Goal: Transaction & Acquisition: Purchase product/service

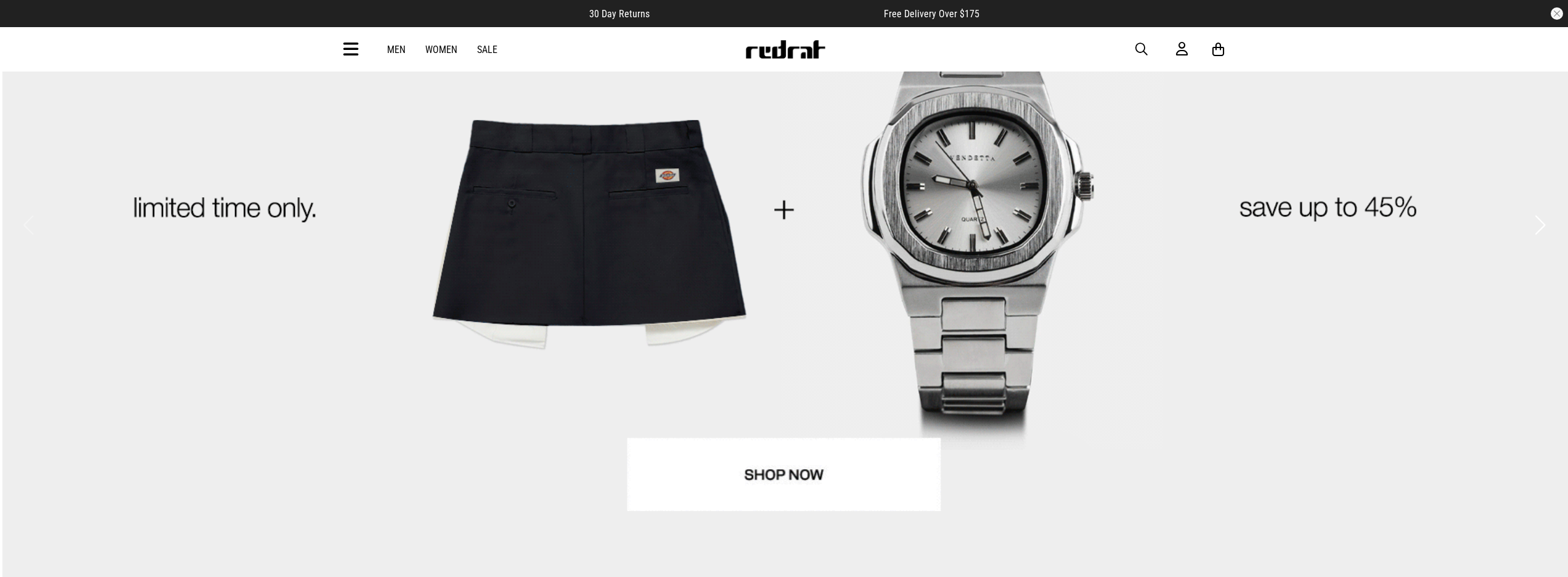
scroll to position [190, 0]
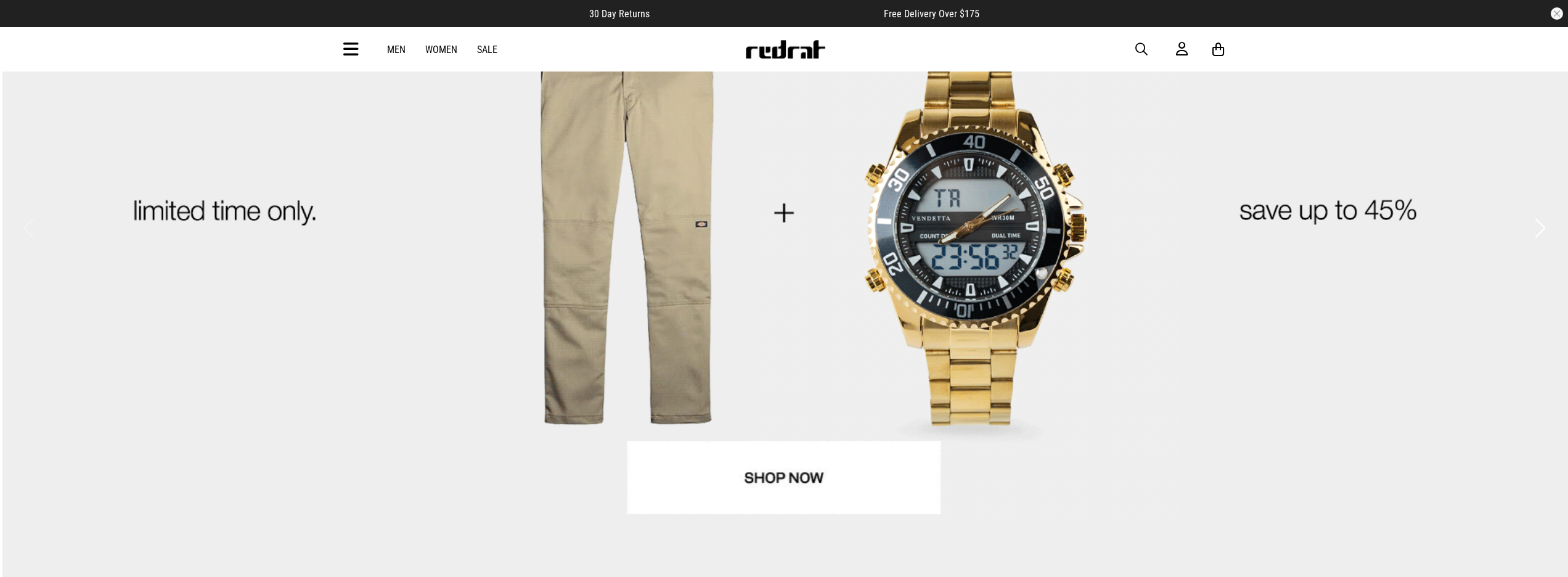
click at [1541, 214] on button "Next slide" at bounding box center [1540, 227] width 17 height 27
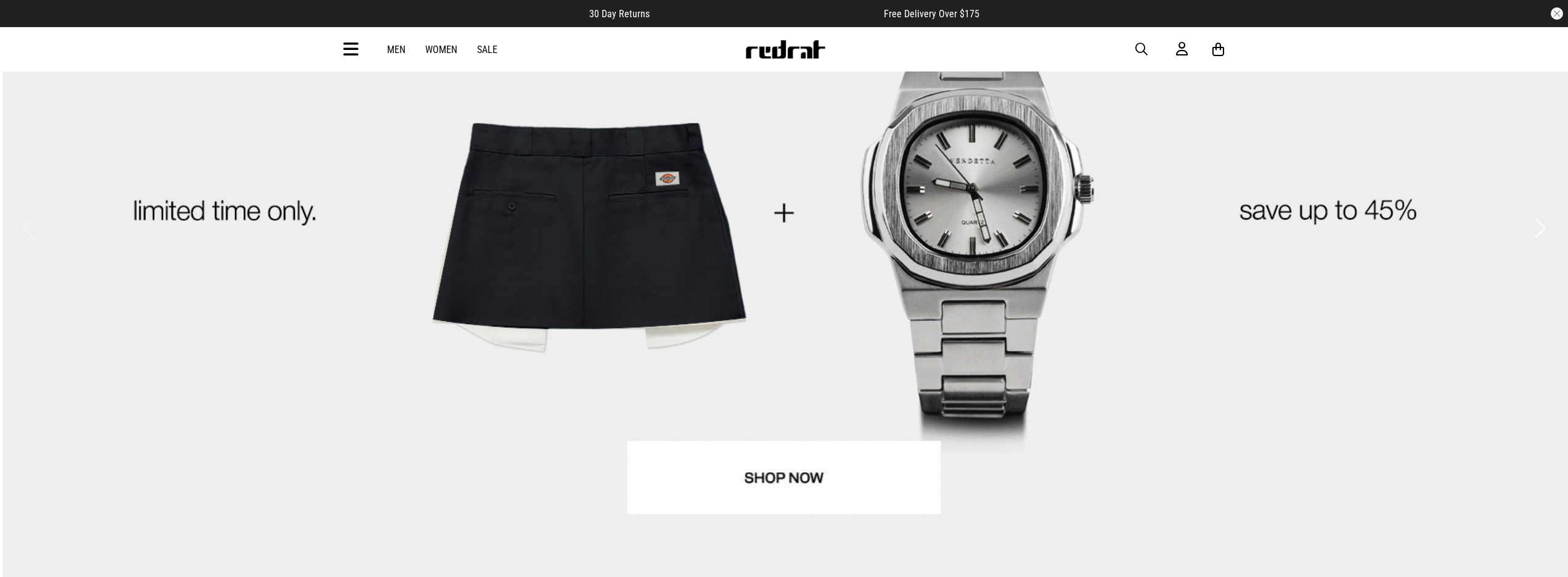
click at [1541, 214] on button "Next slide" at bounding box center [1540, 227] width 17 height 27
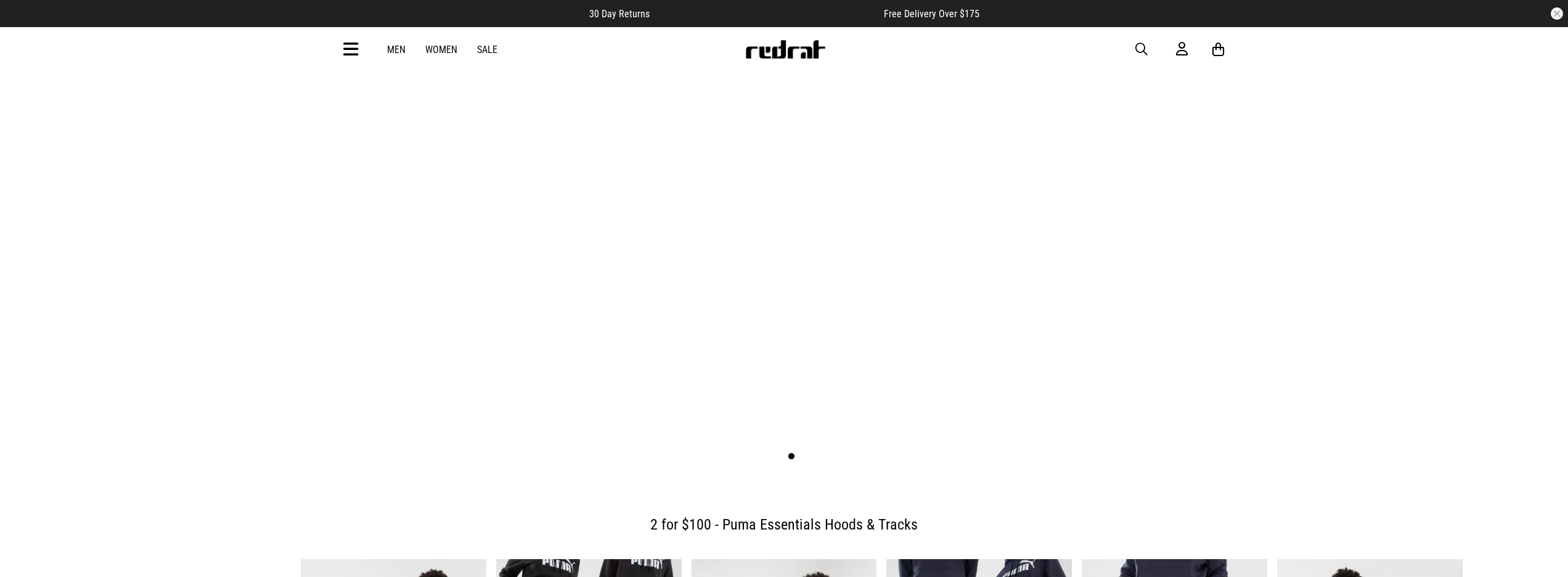
scroll to position [368, 0]
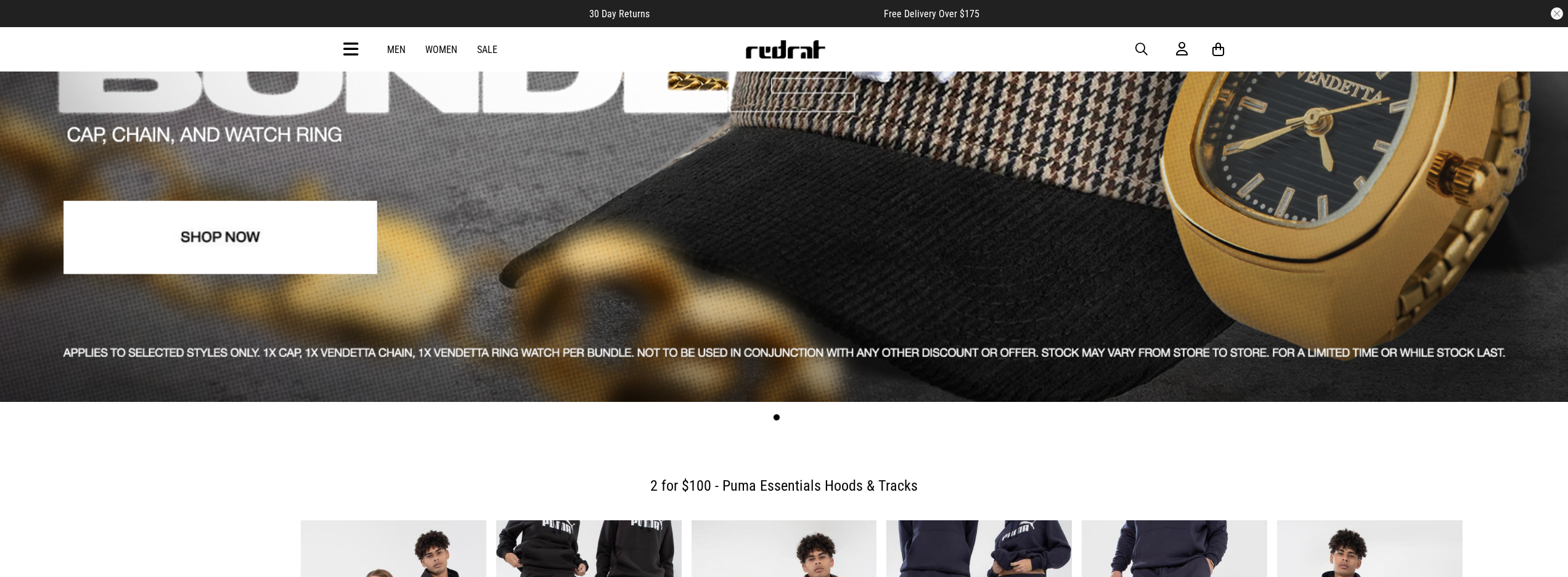
click at [1140, 52] on span "button" at bounding box center [1142, 49] width 13 height 15
type input "*****"
click at [925, 50] on button "submit" at bounding box center [925, 50] width 22 height 22
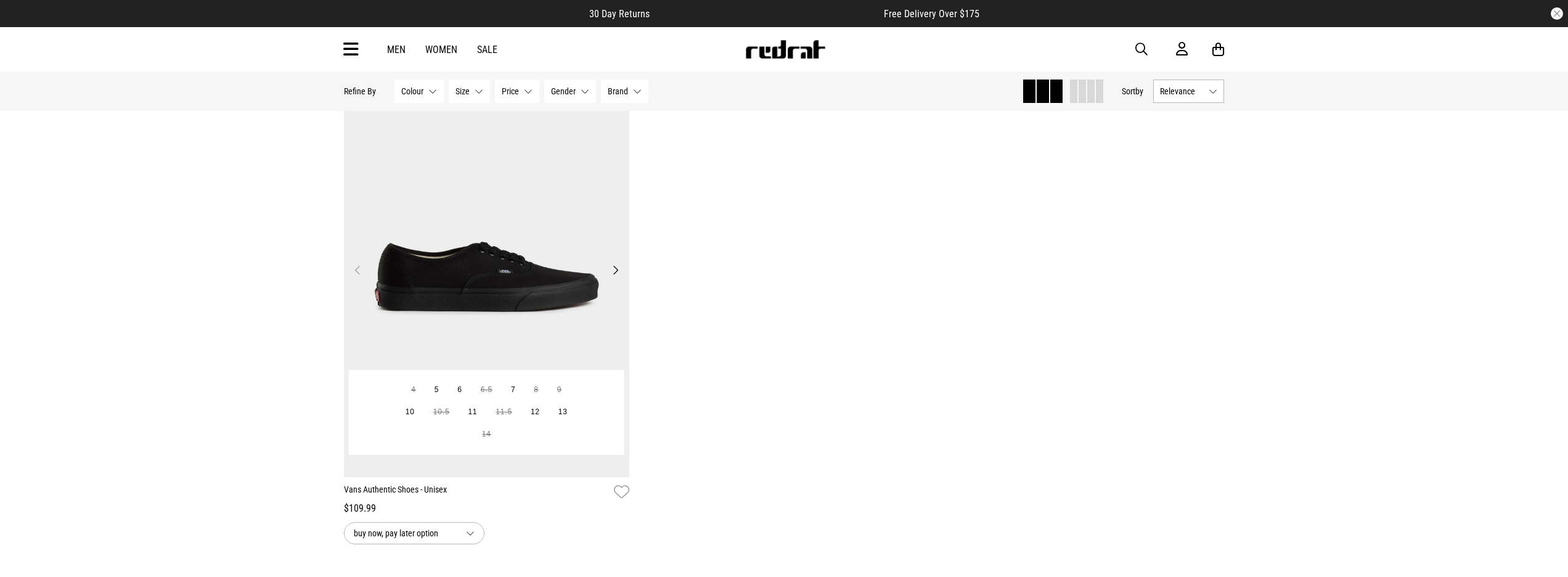
click at [615, 271] on button "Next" at bounding box center [615, 269] width 15 height 15
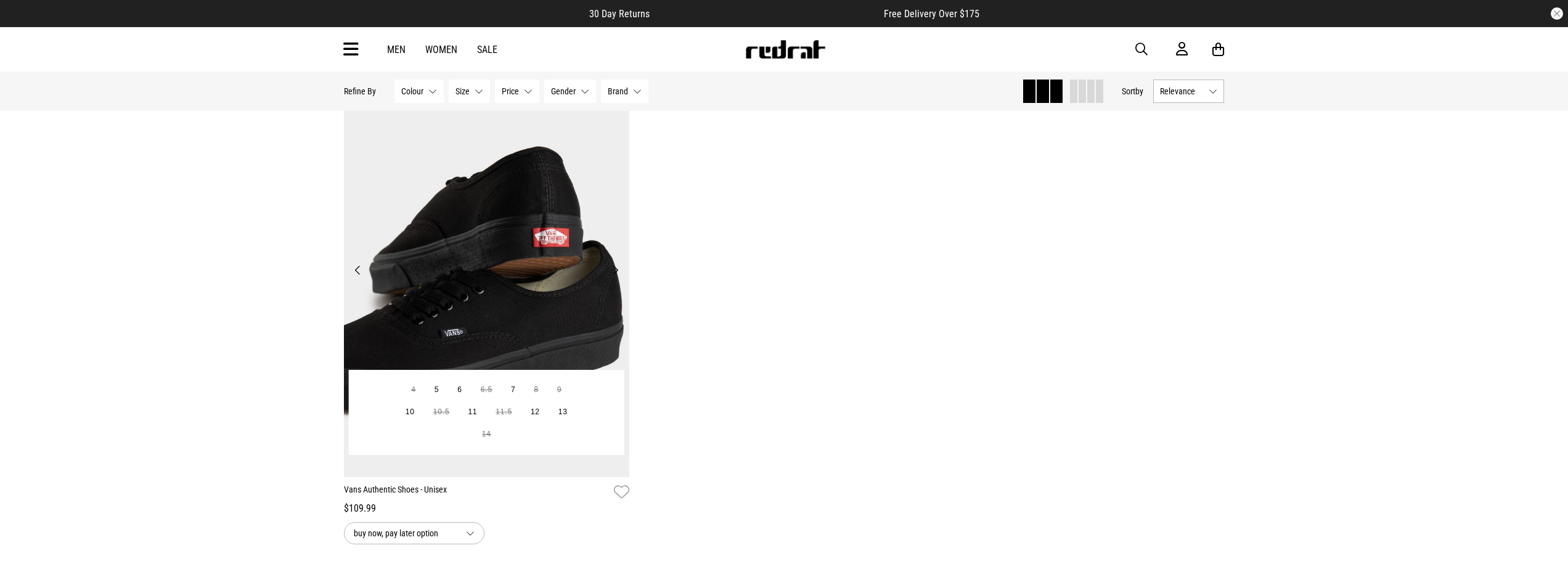
click at [615, 271] on button "Next" at bounding box center [615, 269] width 15 height 15
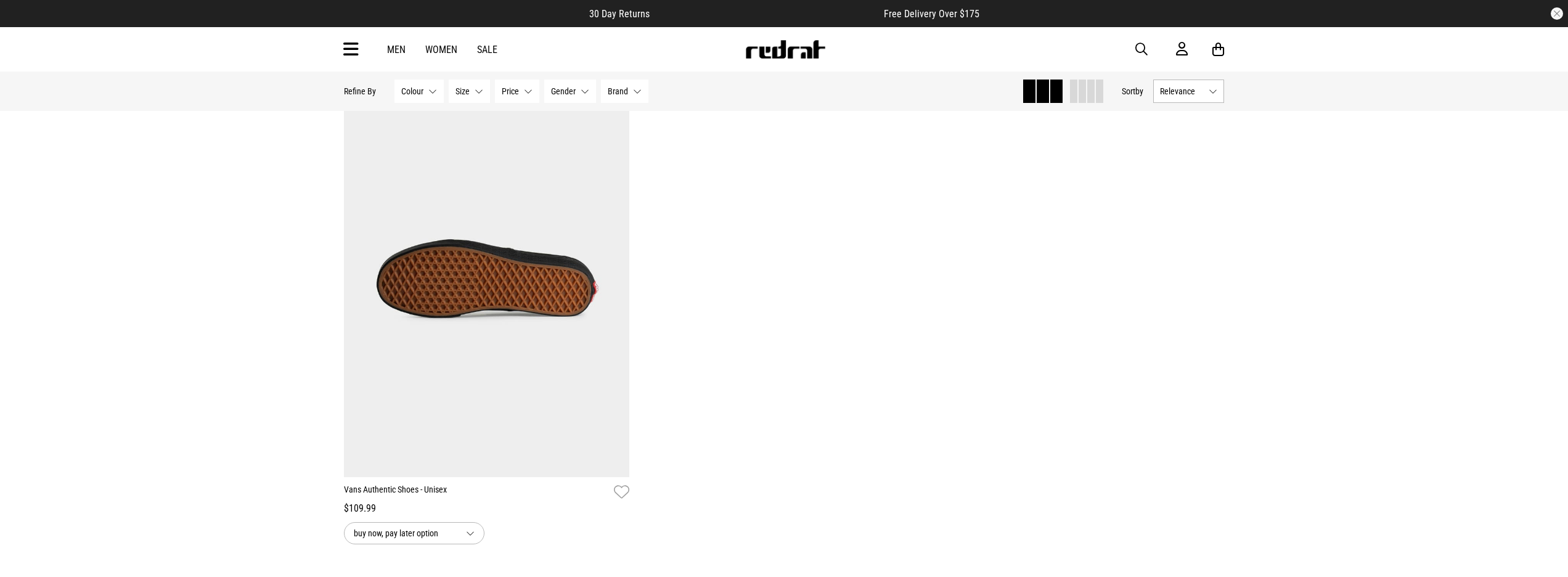
click at [1138, 48] on span "button" at bounding box center [1142, 49] width 13 height 15
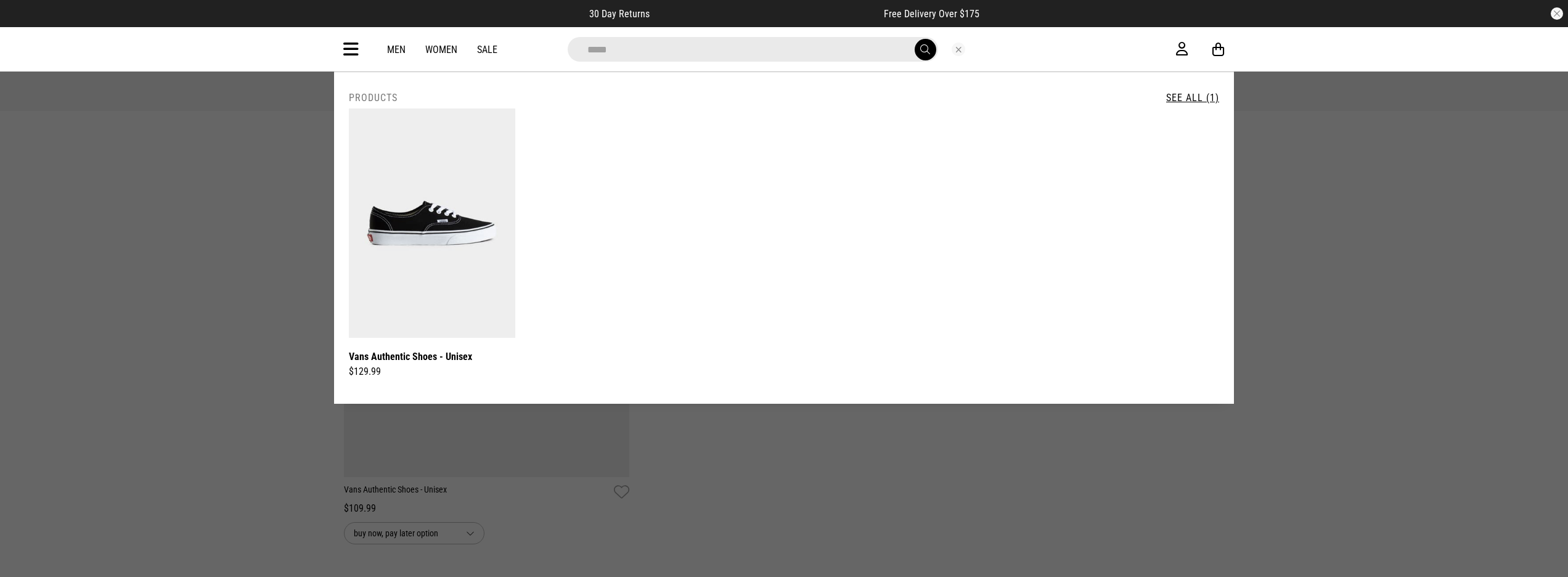
type input "*****"
click at [925, 50] on button "submit" at bounding box center [925, 50] width 22 height 22
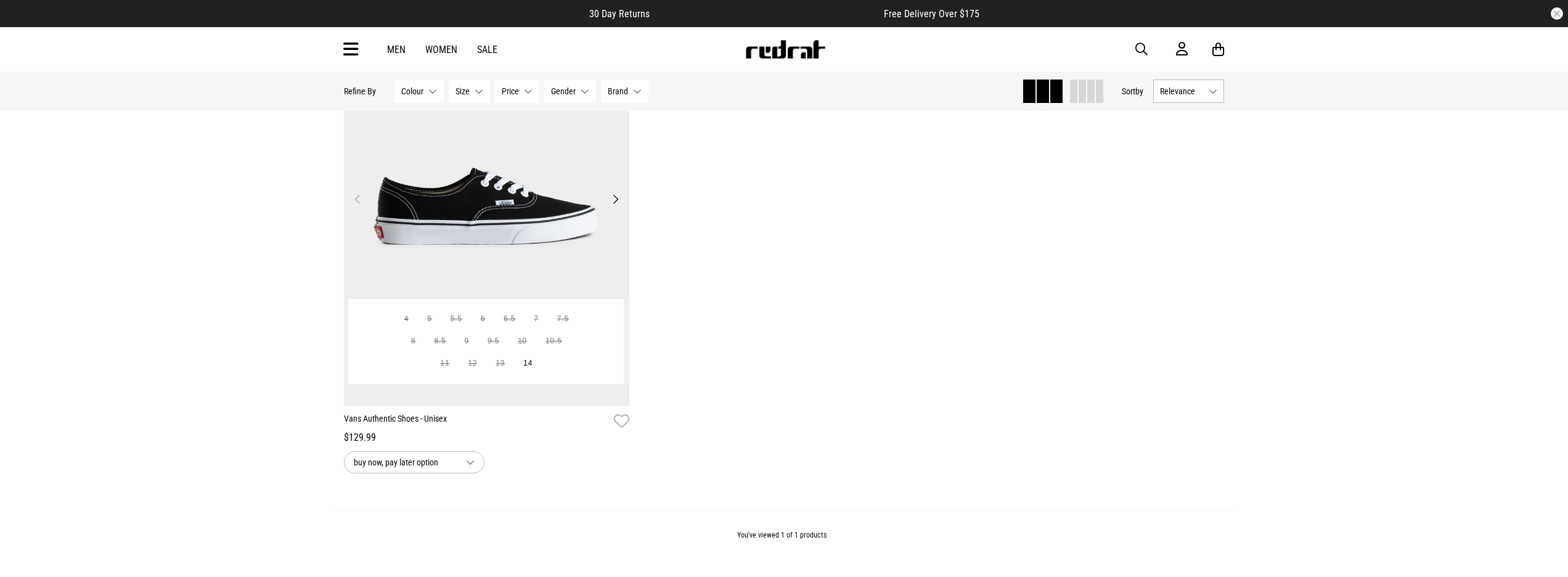
click at [518, 258] on img at bounding box center [486, 207] width 285 height 399
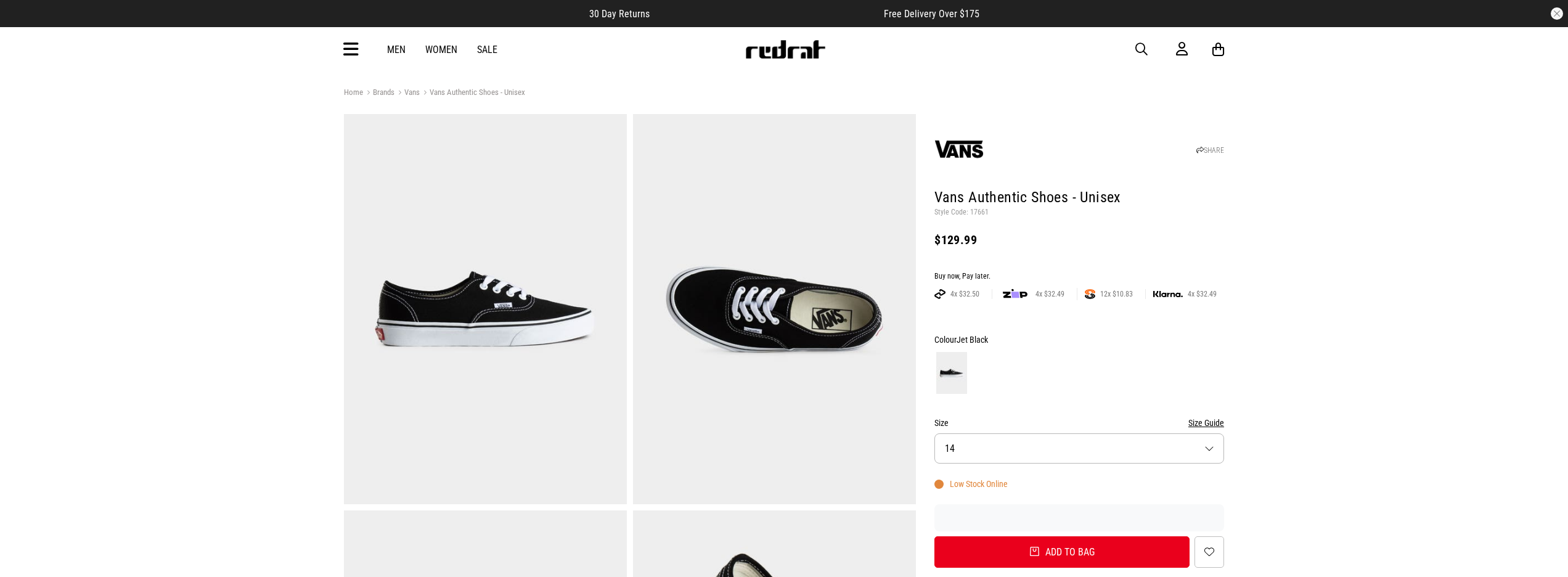
click at [775, 50] on img at bounding box center [785, 49] width 82 height 18
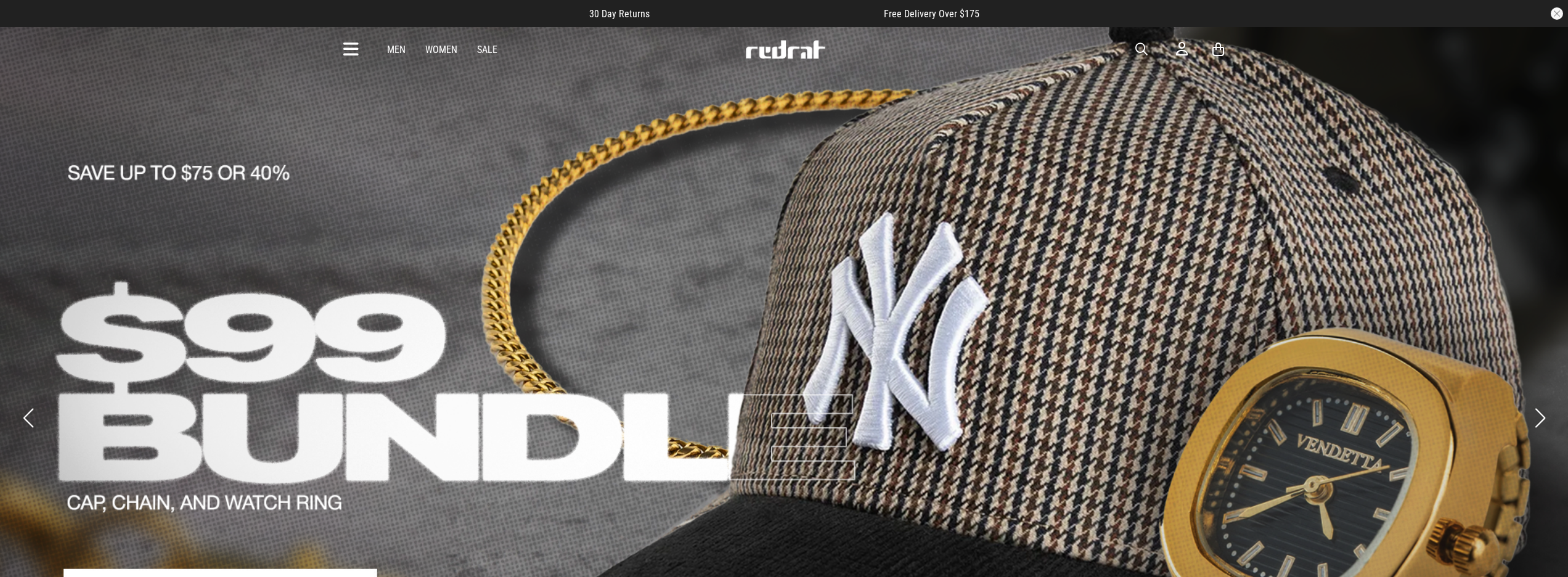
click at [1554, 15] on button "button" at bounding box center [1557, 14] width 13 height 13
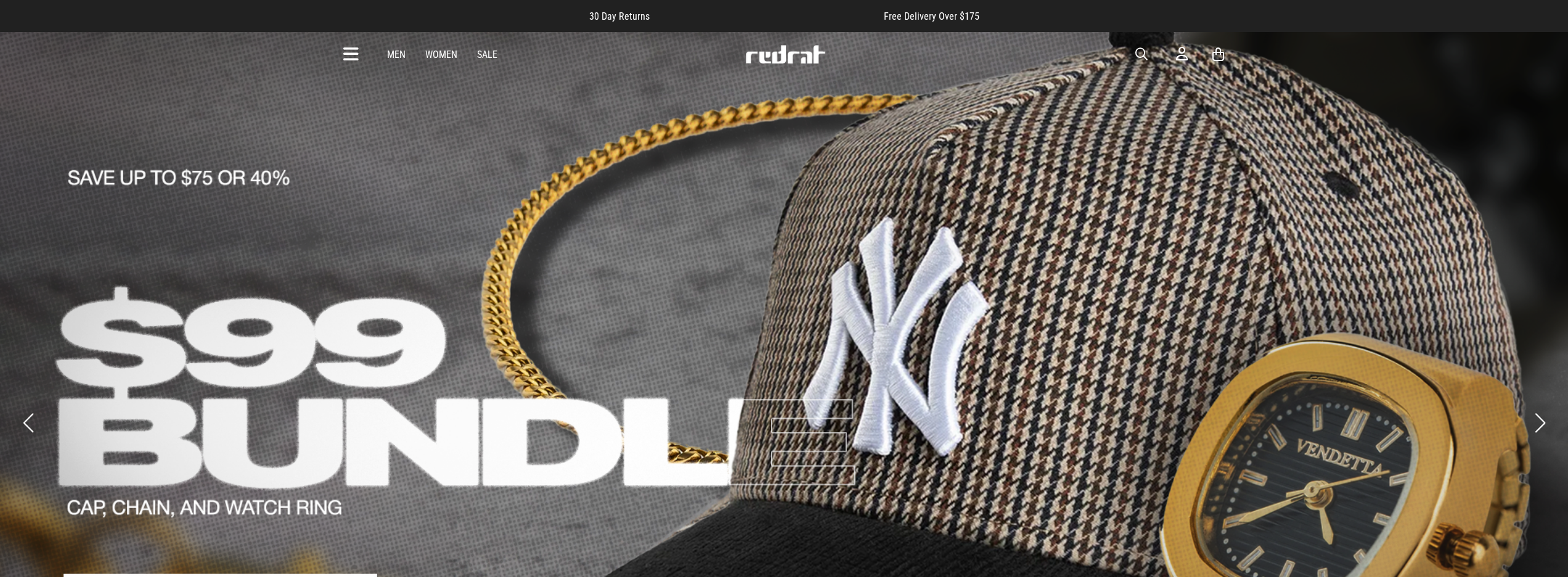
click at [1142, 52] on span "button" at bounding box center [1142, 54] width 13 height 15
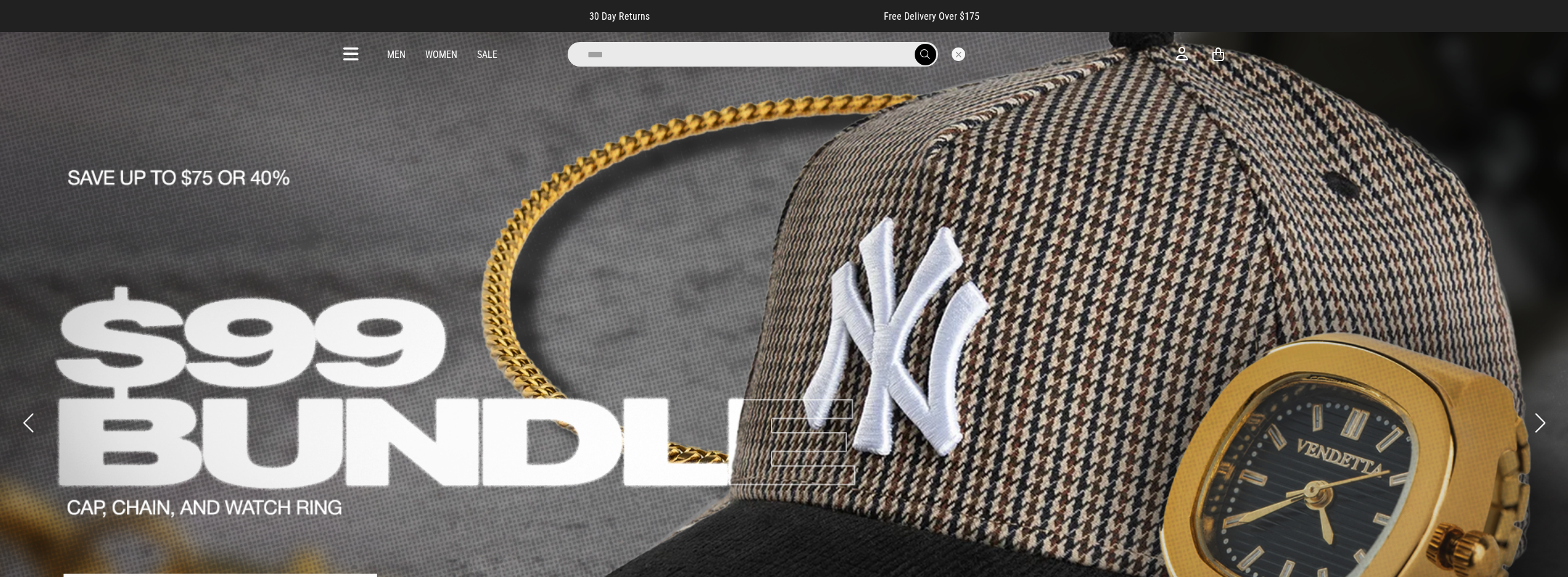
type input "****"
click at [925, 54] on button "submit" at bounding box center [925, 54] width 22 height 22
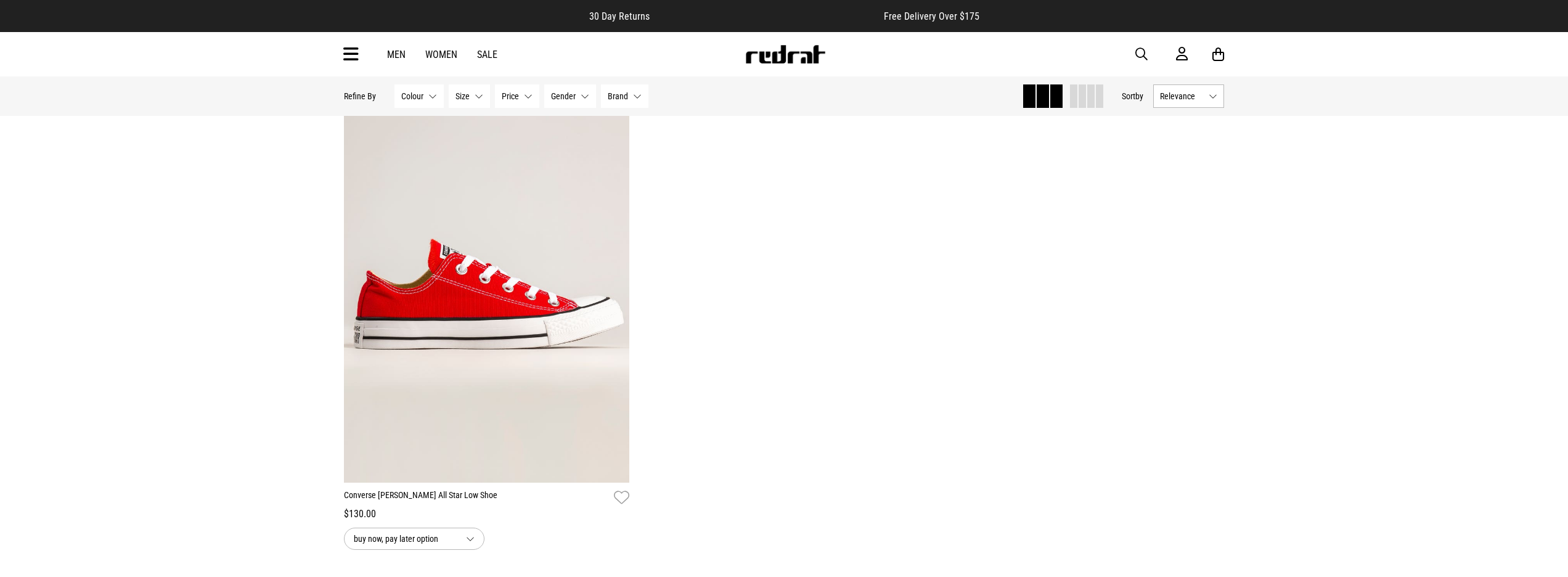
click at [784, 57] on img at bounding box center [785, 54] width 82 height 18
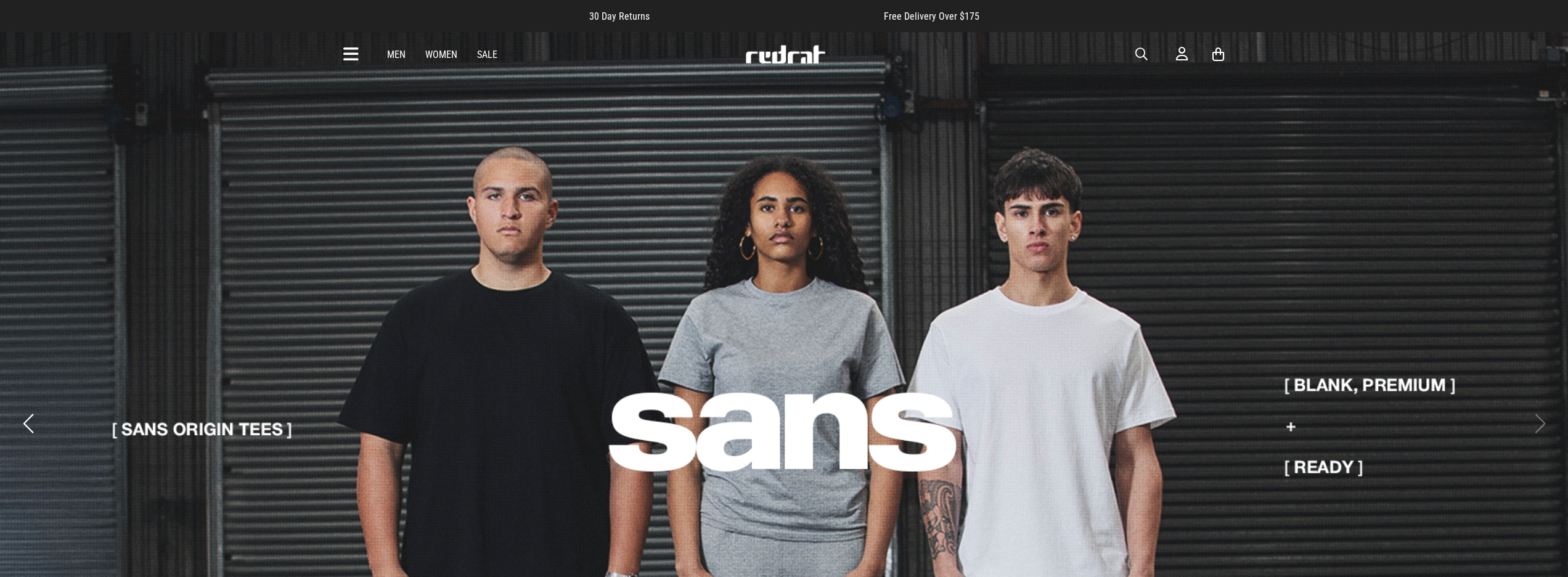
click at [1137, 50] on span "button" at bounding box center [1142, 54] width 13 height 15
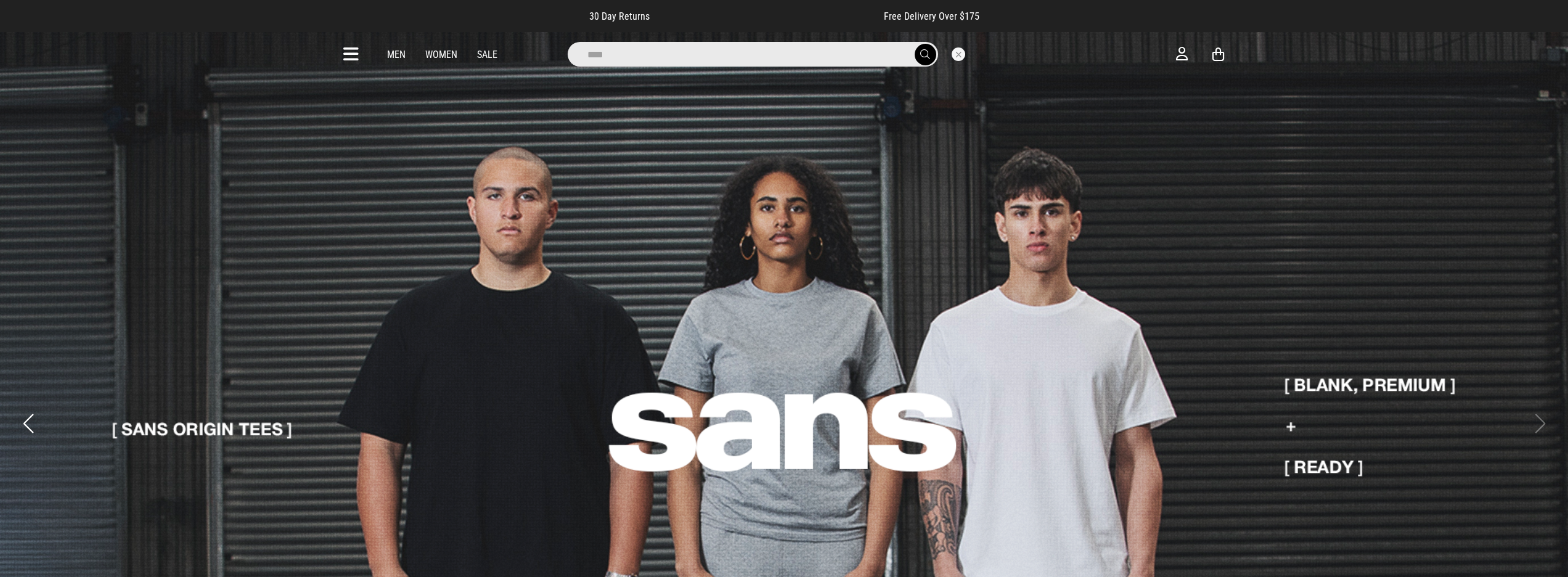
type input "****"
click at [925, 54] on button "submit" at bounding box center [925, 54] width 22 height 22
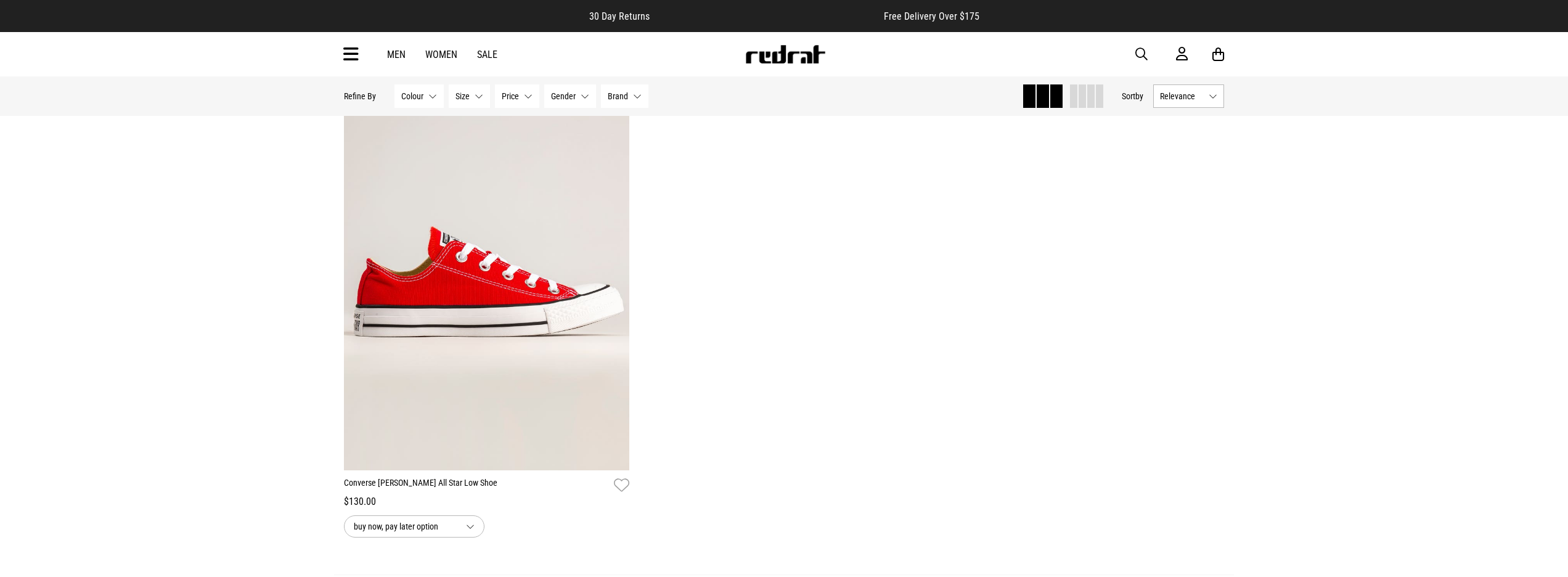
click at [1143, 54] on span "button" at bounding box center [1142, 54] width 13 height 15
type input "*****"
click at [925, 54] on button "submit" at bounding box center [925, 54] width 22 height 22
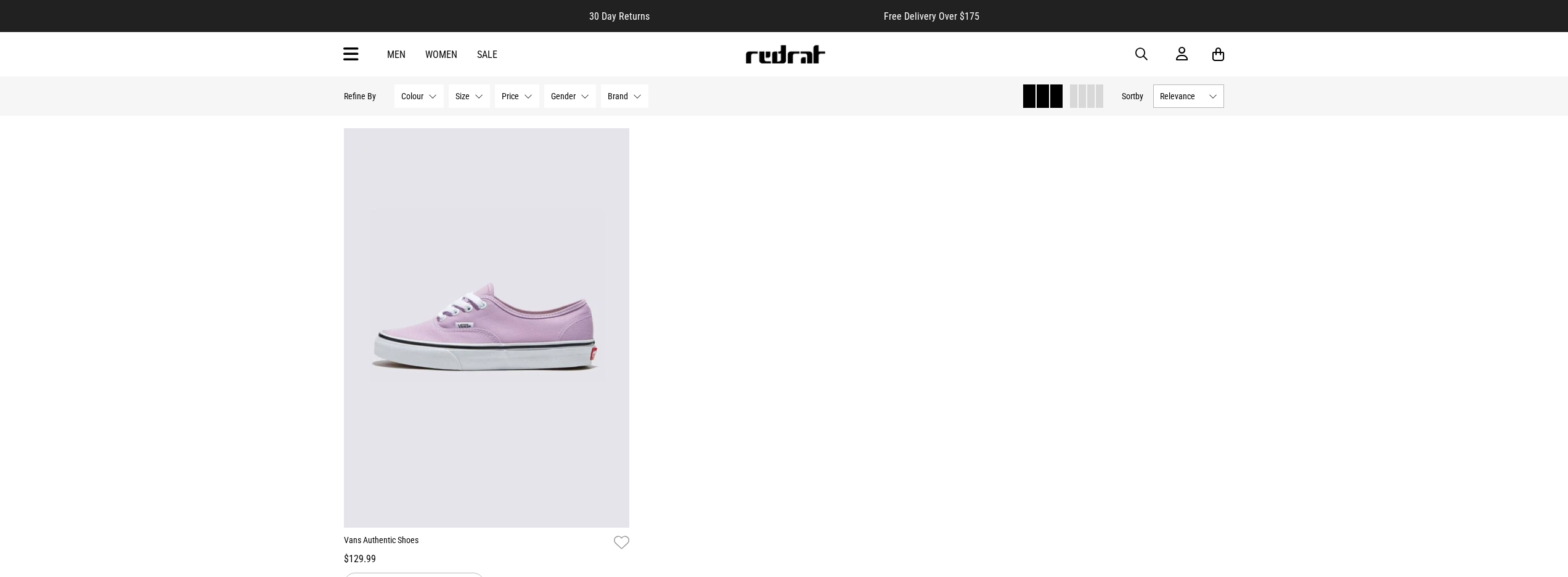
click at [1144, 57] on span "button" at bounding box center [1142, 54] width 13 height 15
type input "*******"
click at [925, 54] on button "submit" at bounding box center [925, 54] width 22 height 22
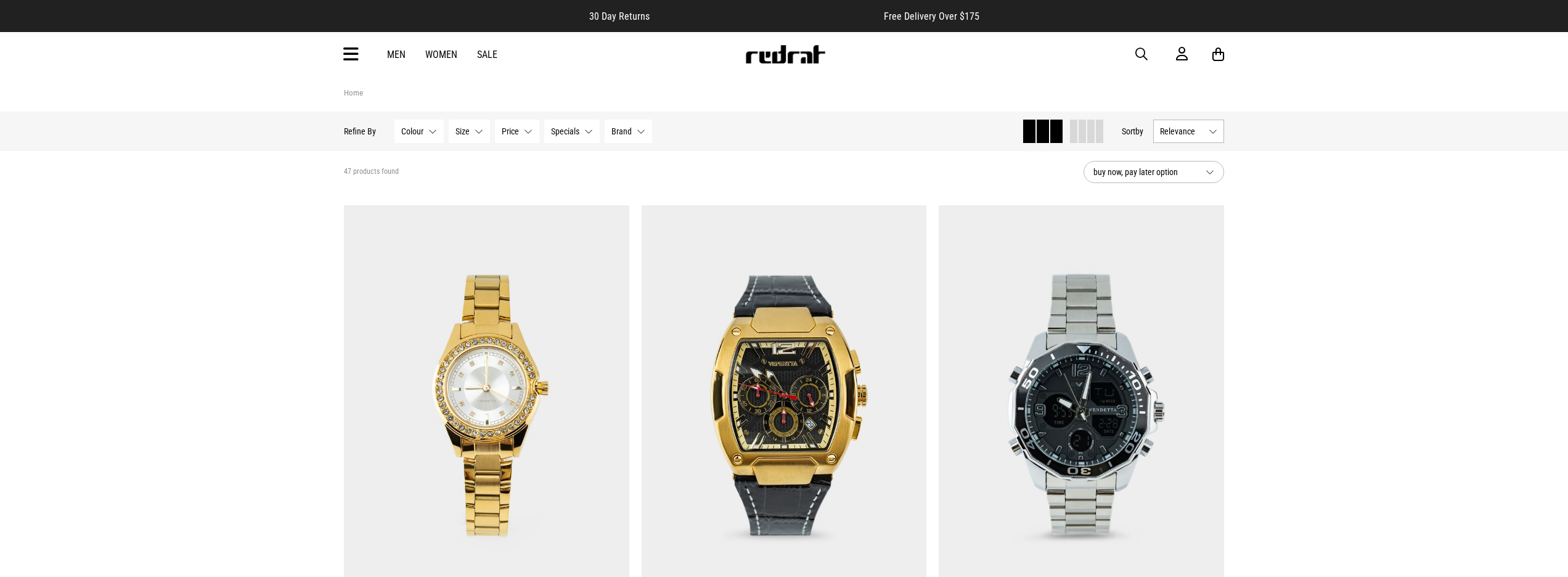
click at [788, 57] on img at bounding box center [785, 54] width 82 height 18
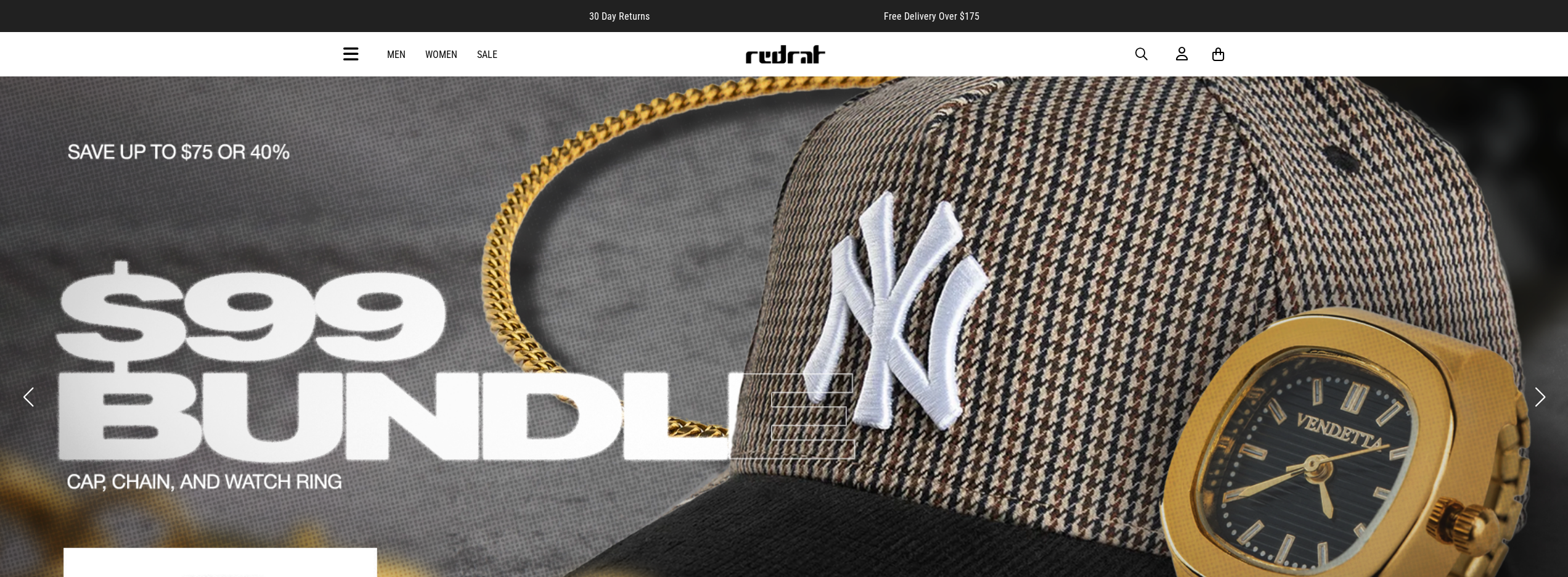
scroll to position [24, 0]
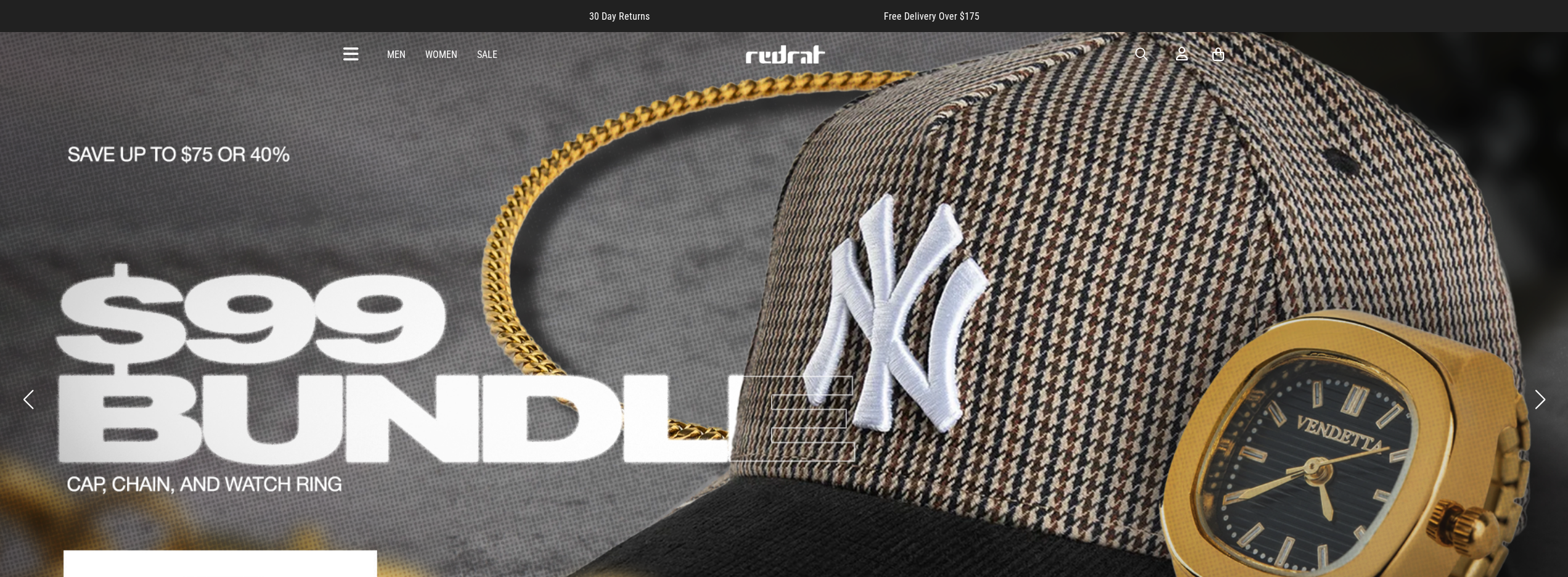
click at [792, 292] on link "2 / 4" at bounding box center [784, 380] width 1568 height 744
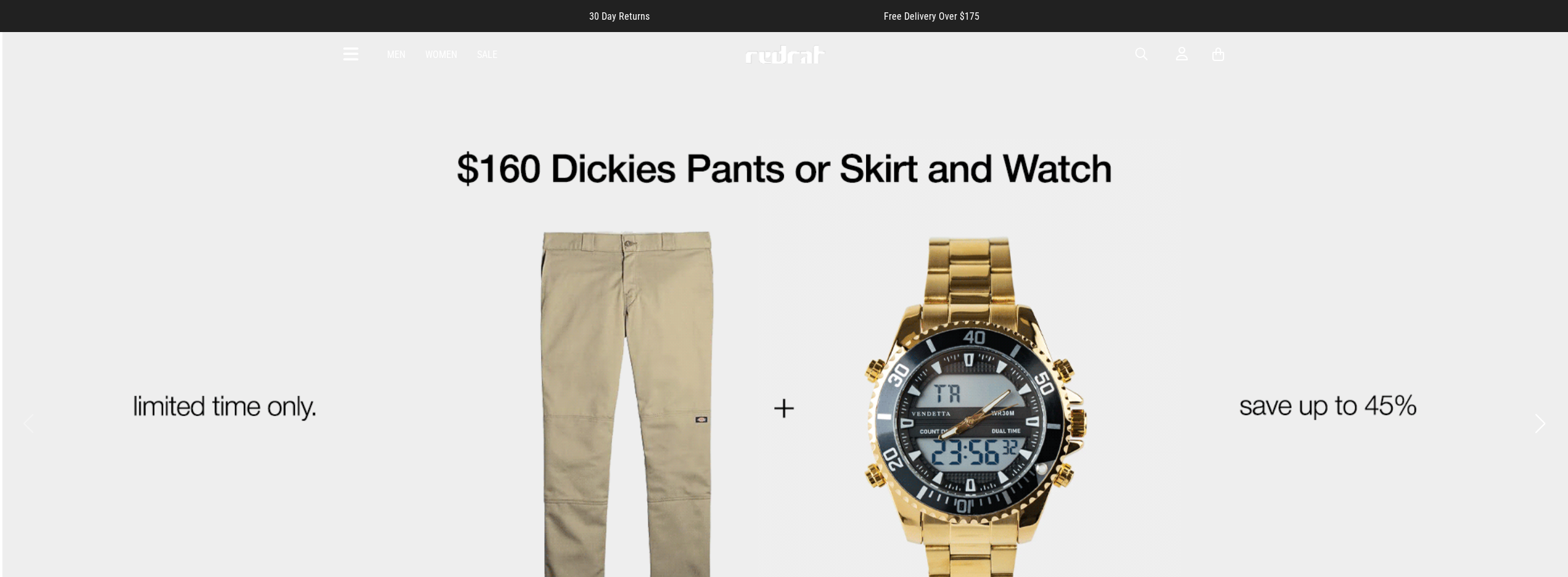
click at [908, 400] on link "1 / 4" at bounding box center [784, 403] width 1568 height 744
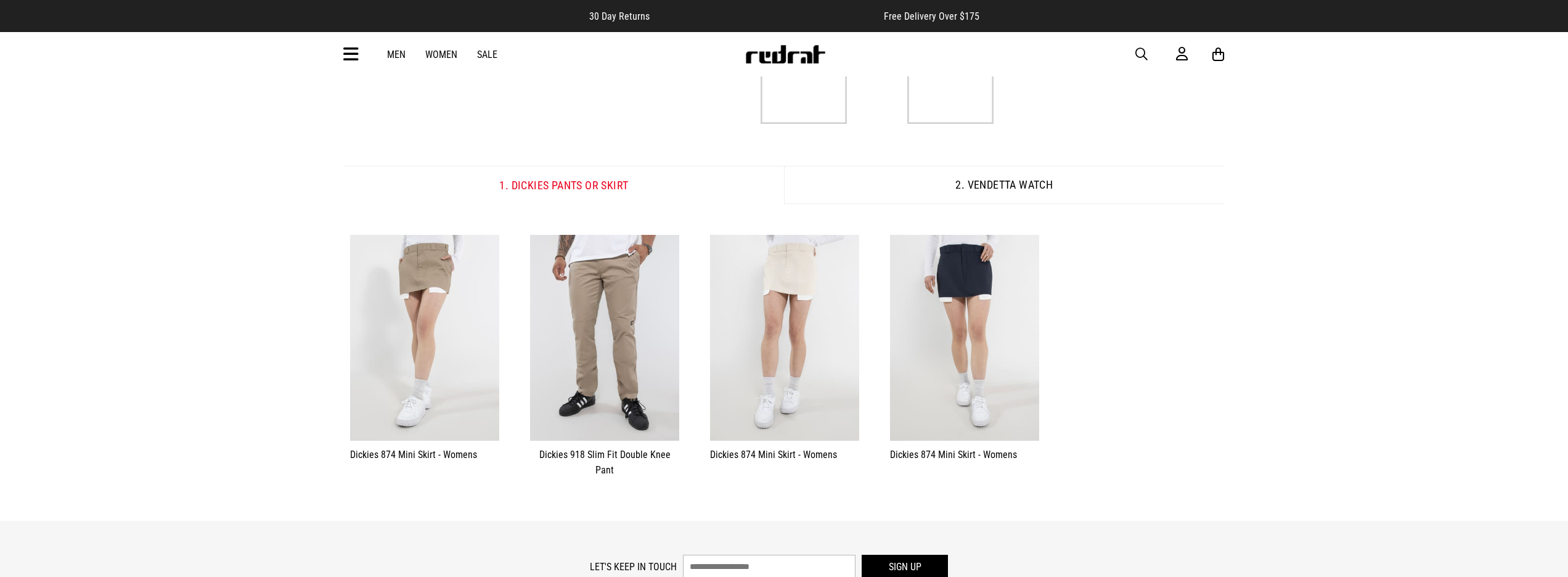
scroll to position [139, 0]
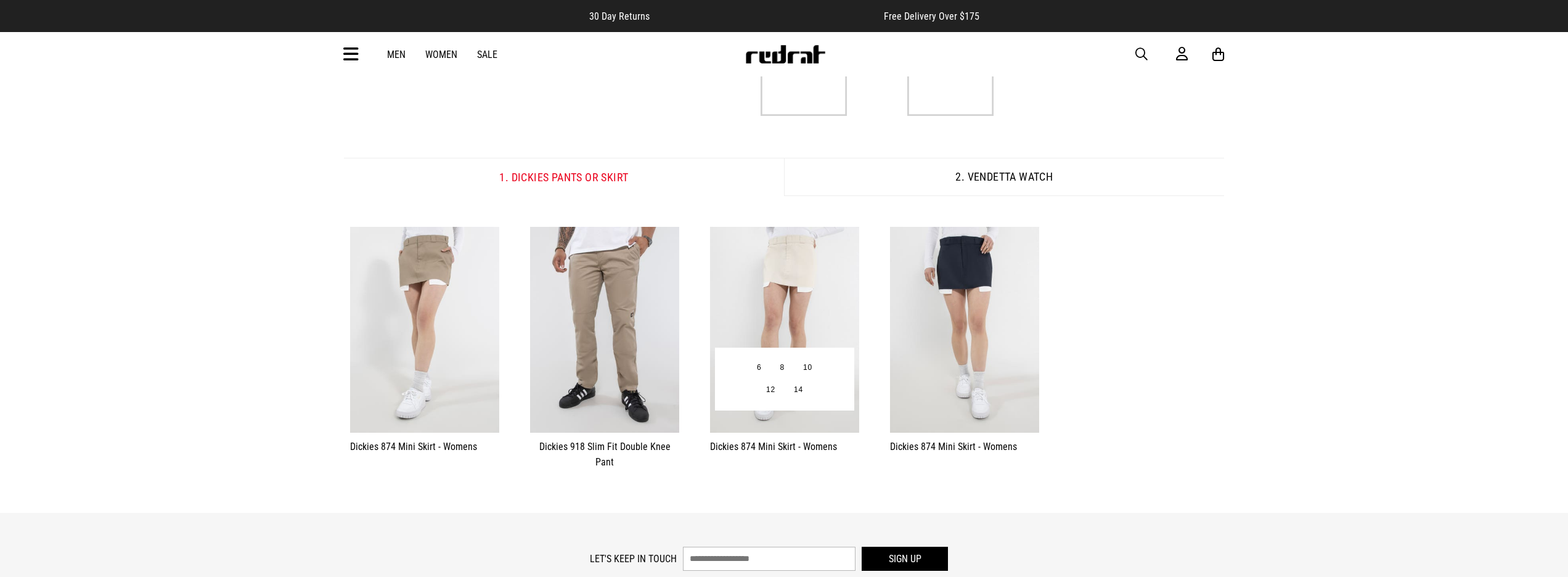
click at [772, 301] on img at bounding box center [784, 329] width 149 height 206
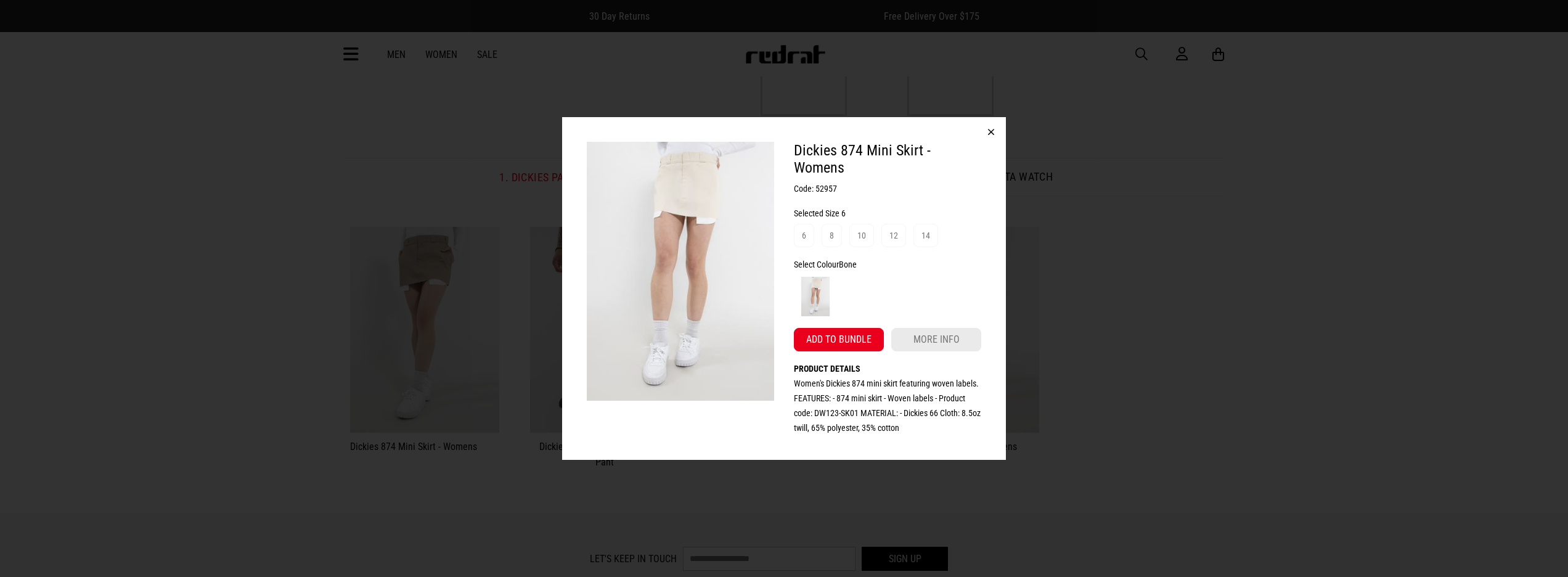
scroll to position [0, 0]
click at [830, 239] on div "8" at bounding box center [832, 235] width 4 height 15
click at [867, 335] on button "Add to bundle" at bounding box center [839, 340] width 90 height 24
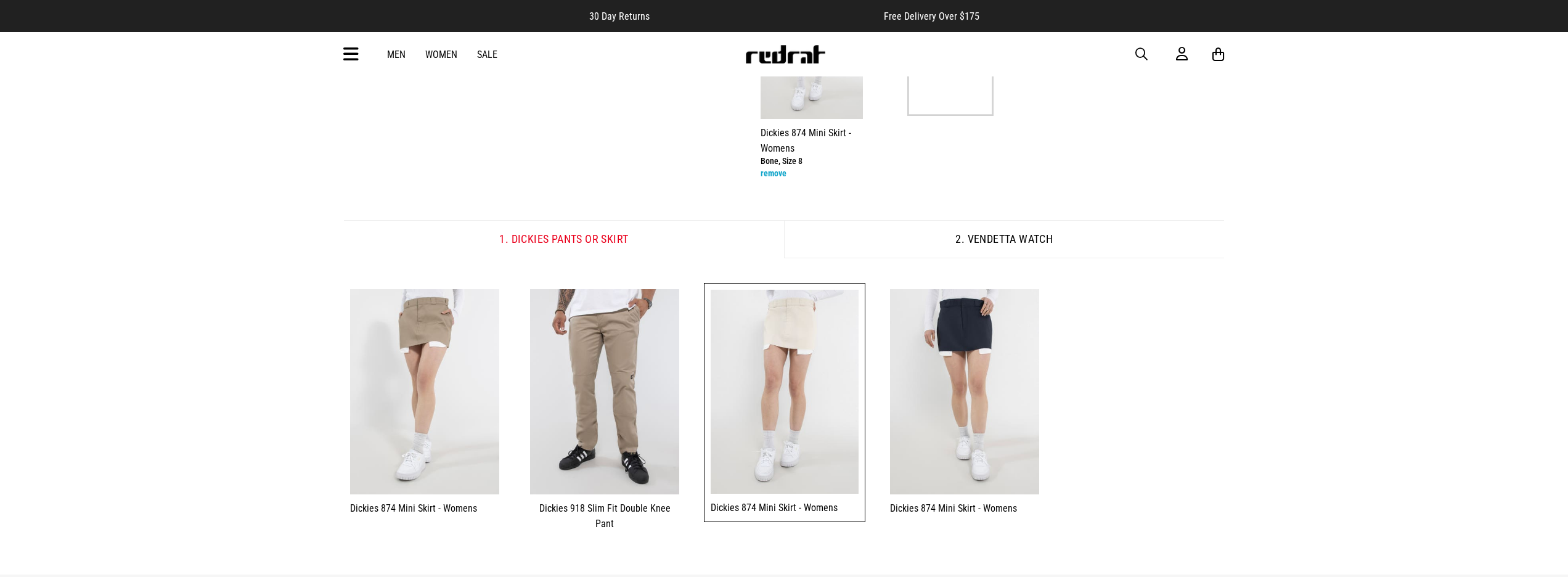
click at [950, 89] on img at bounding box center [950, 47] width 87 height 138
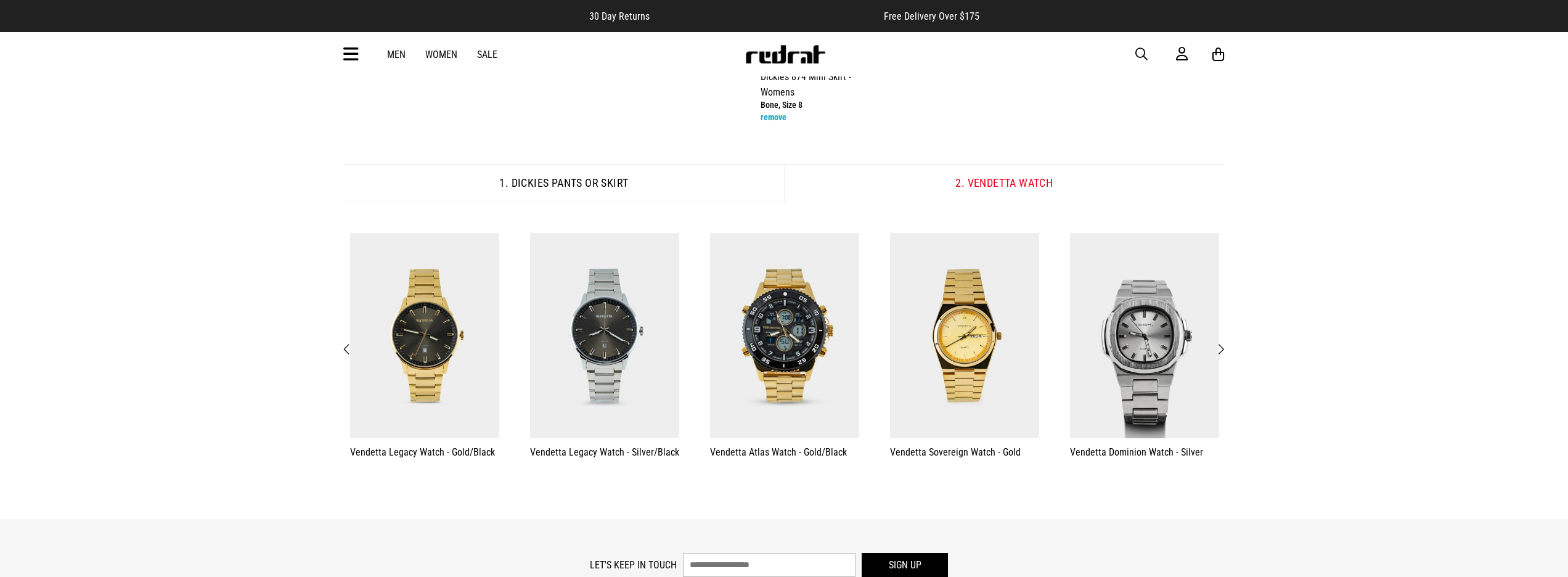
scroll to position [197, 0]
click at [1225, 351] on button "Next" at bounding box center [1220, 347] width 15 height 16
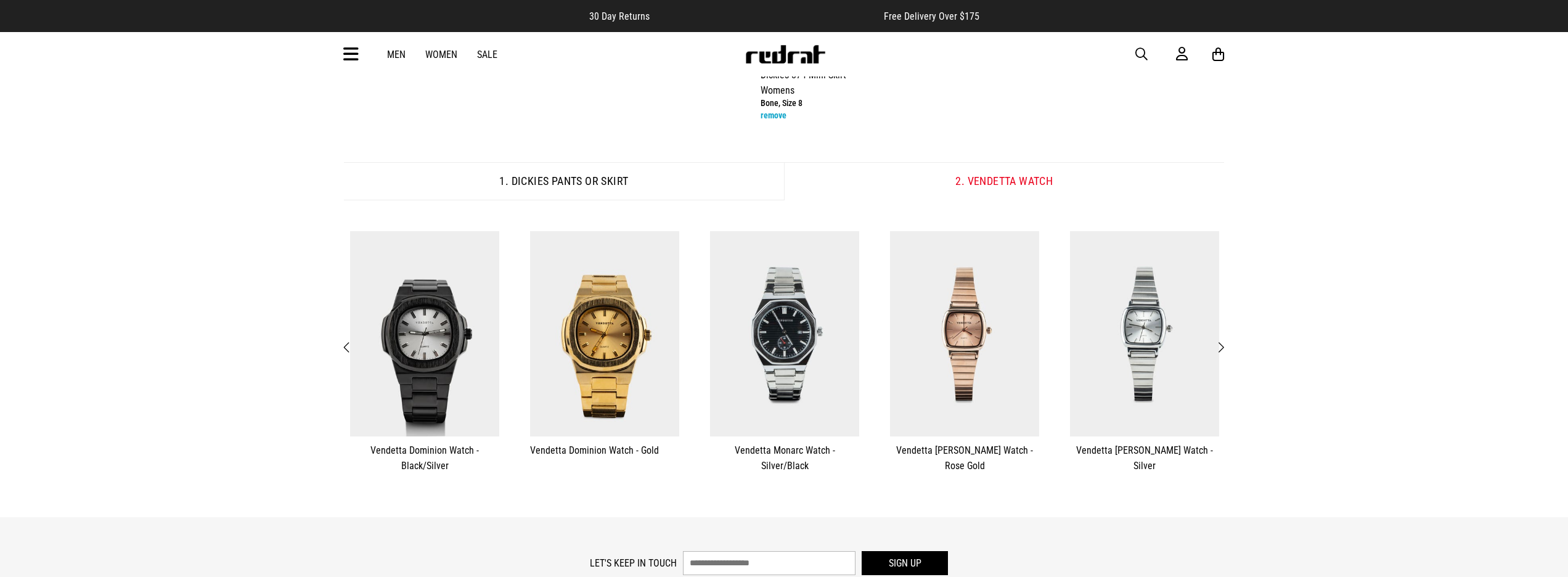
click at [1225, 351] on button "Next" at bounding box center [1220, 347] width 15 height 16
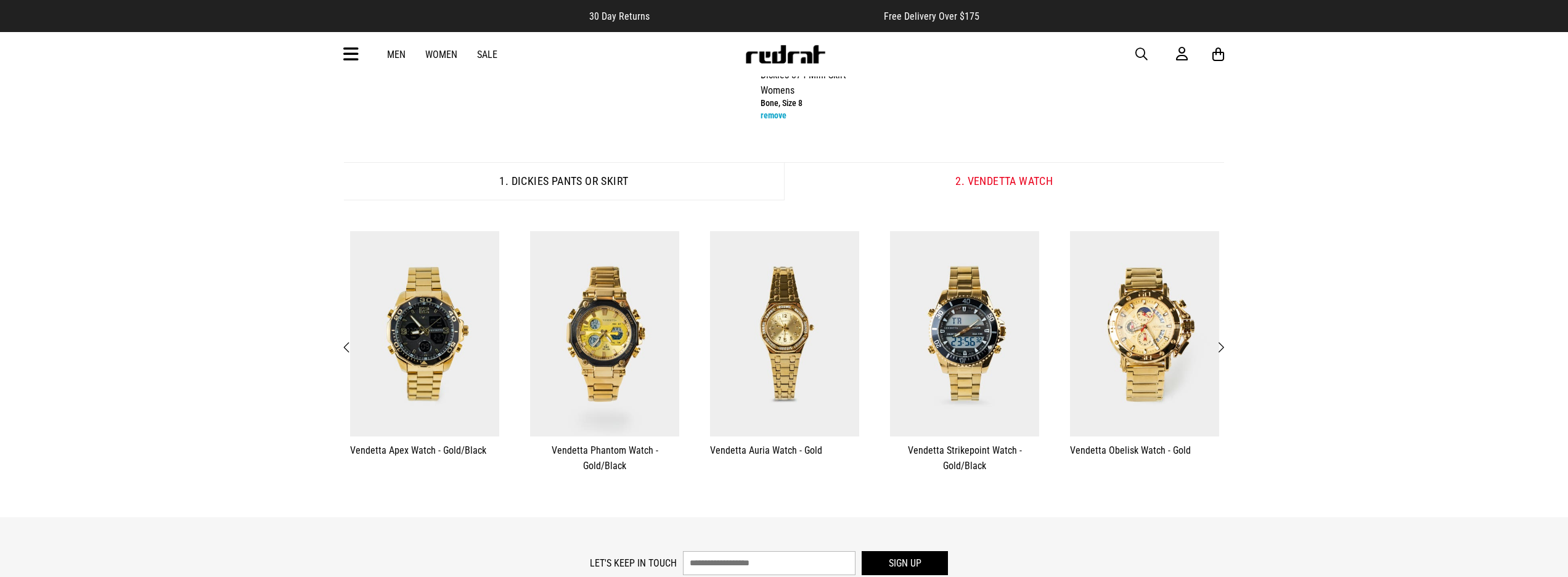
click at [1223, 345] on span "Next" at bounding box center [1220, 347] width 8 height 15
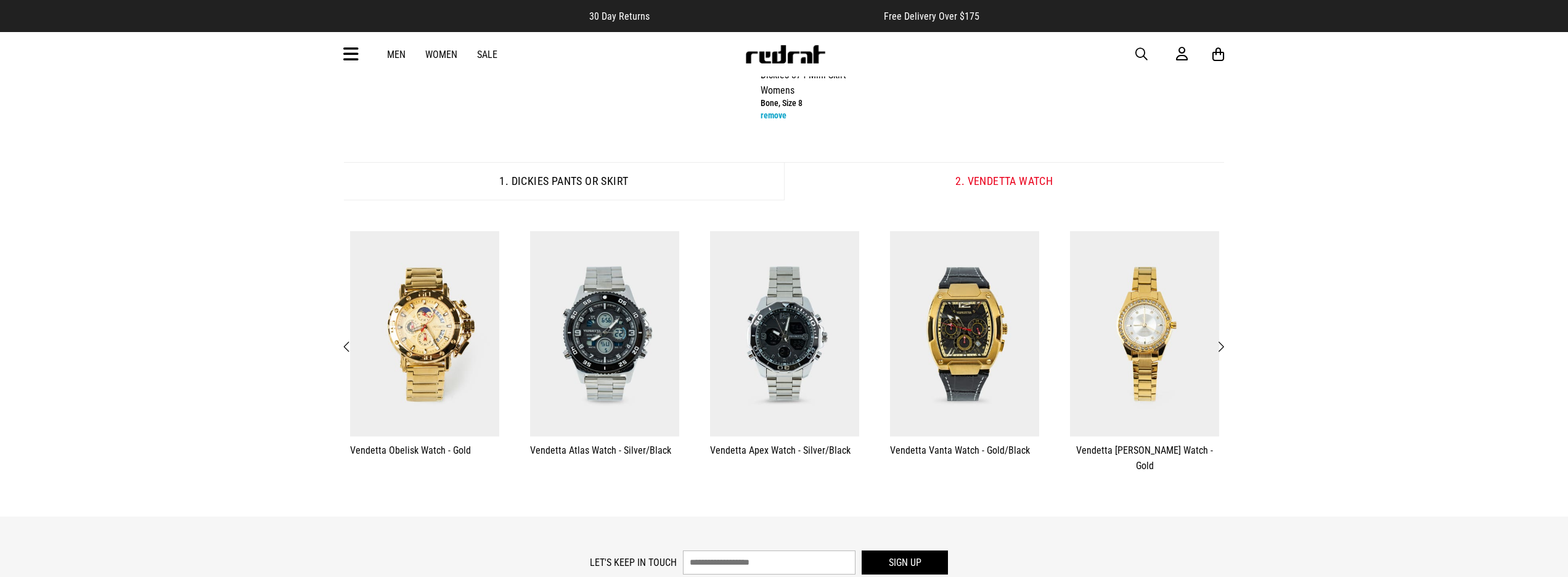
click at [348, 343] on span "Previous" at bounding box center [347, 347] width 8 height 15
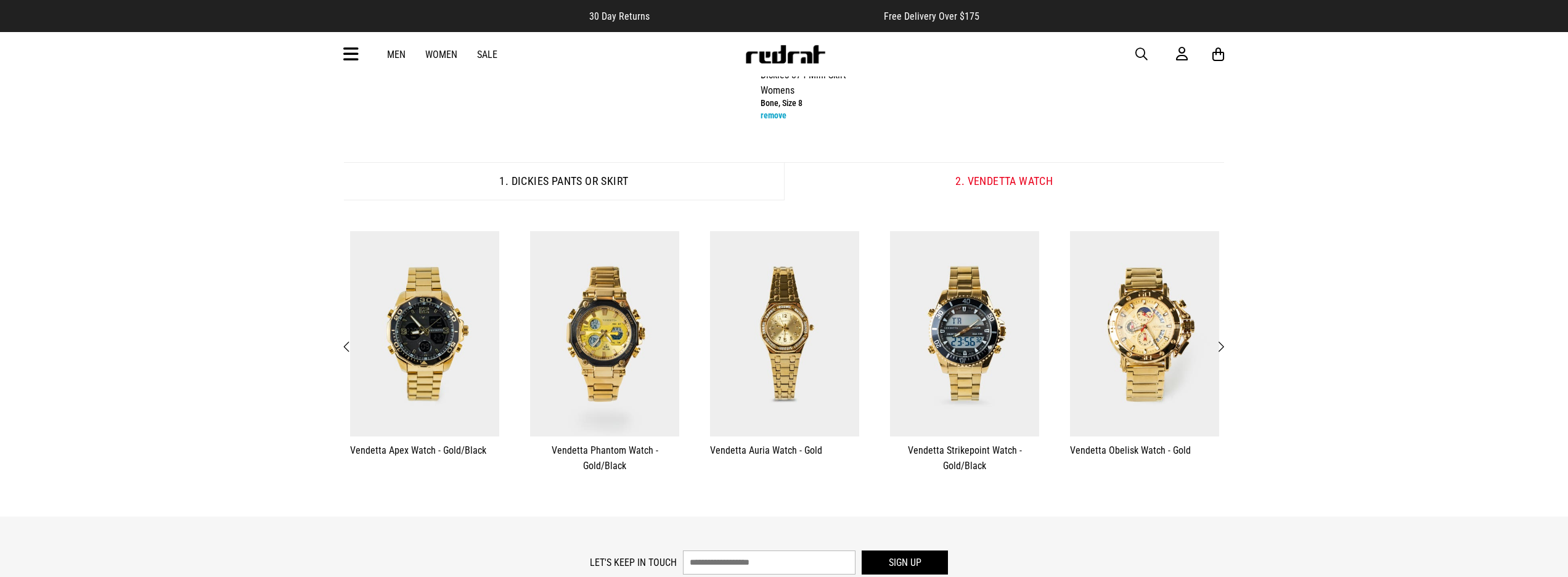
click at [348, 343] on span "Previous" at bounding box center [347, 347] width 8 height 15
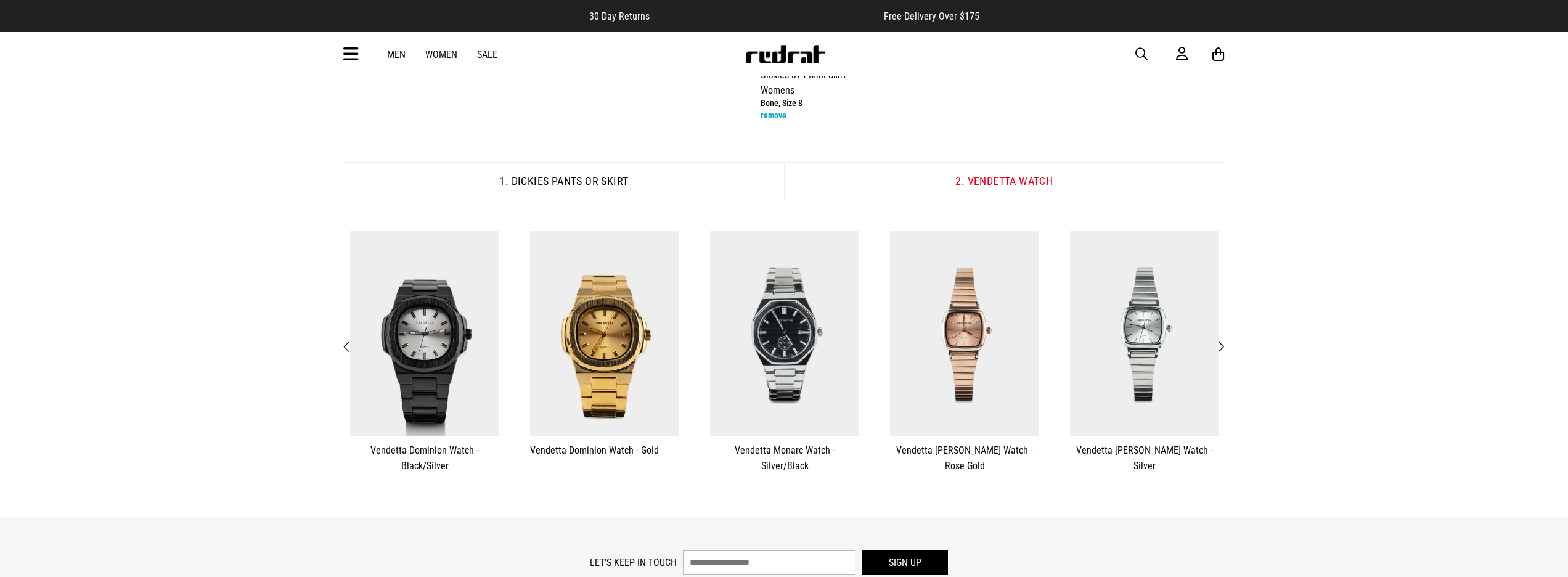
click at [348, 343] on span "Previous" at bounding box center [347, 347] width 8 height 15
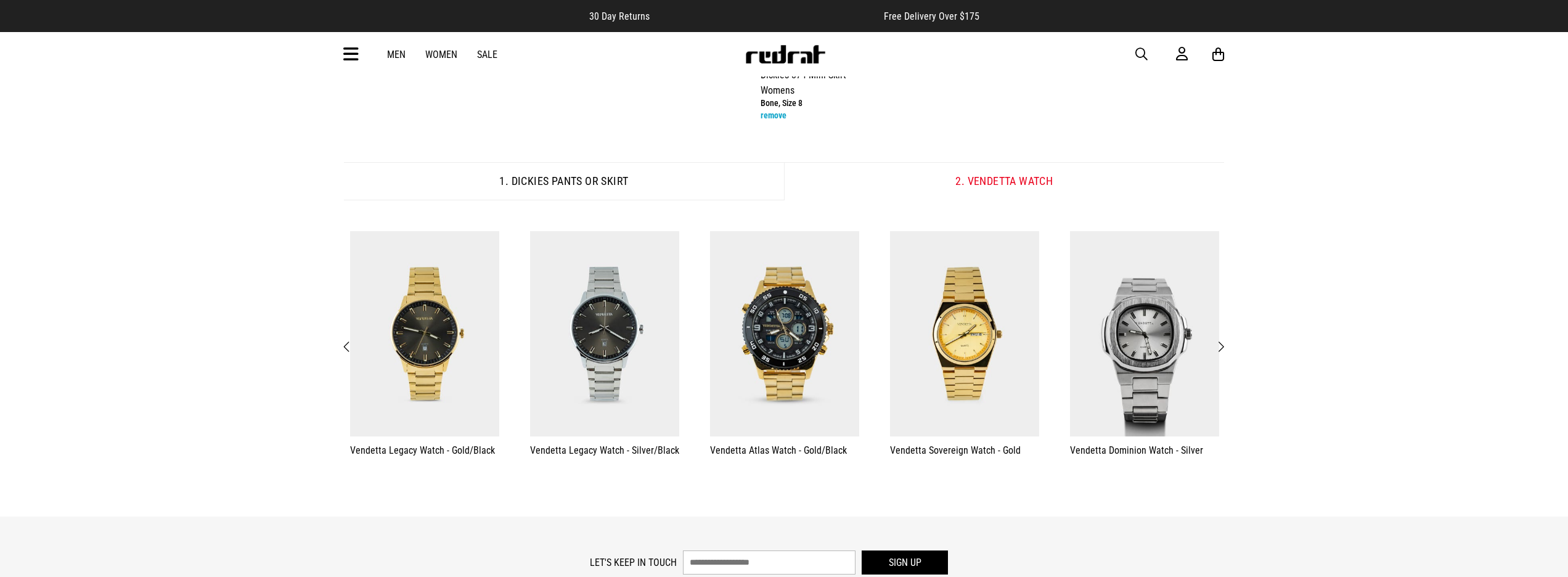
click at [1225, 344] on span "Next" at bounding box center [1220, 347] width 8 height 15
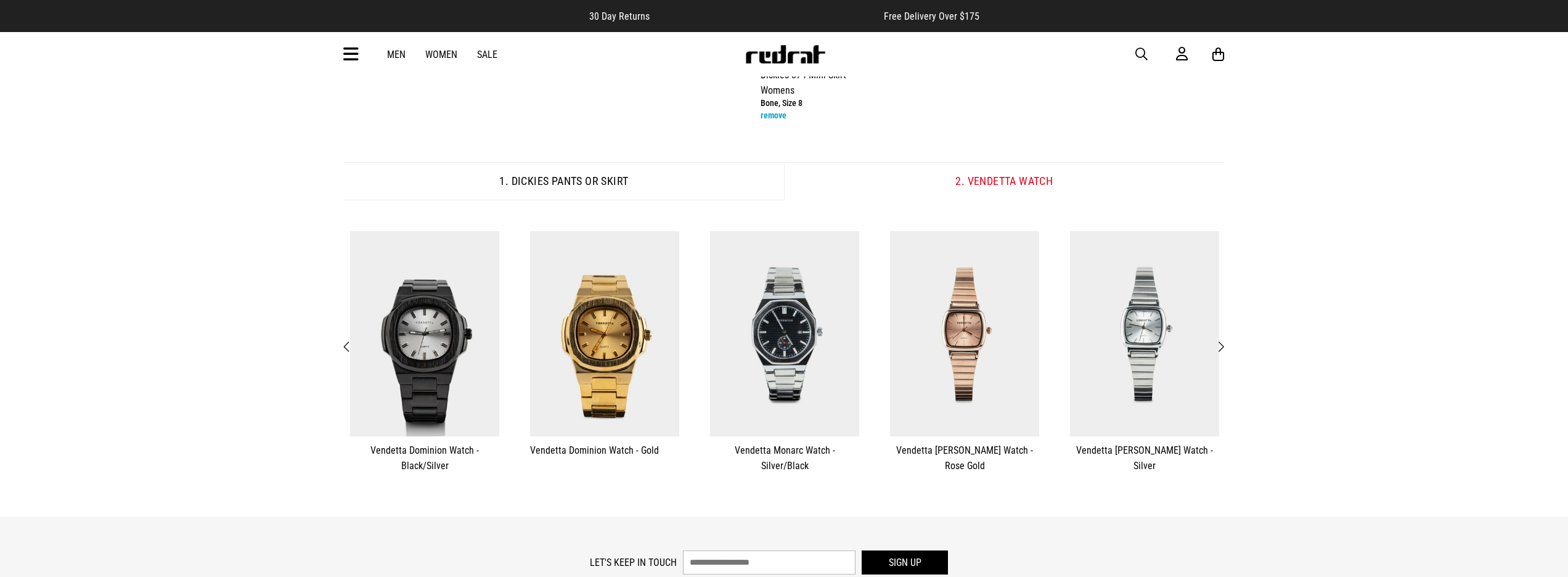
click at [1225, 344] on span "Next" at bounding box center [1220, 347] width 8 height 15
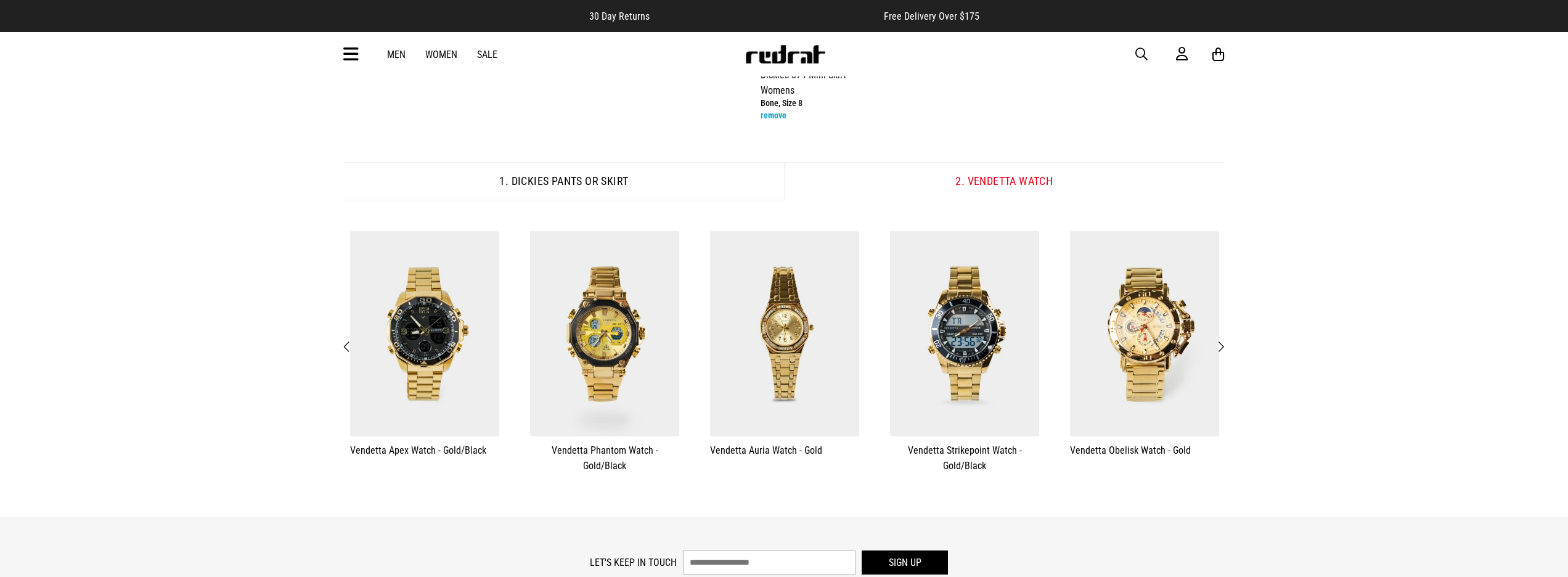
click at [341, 345] on button "Previous" at bounding box center [348, 347] width 15 height 16
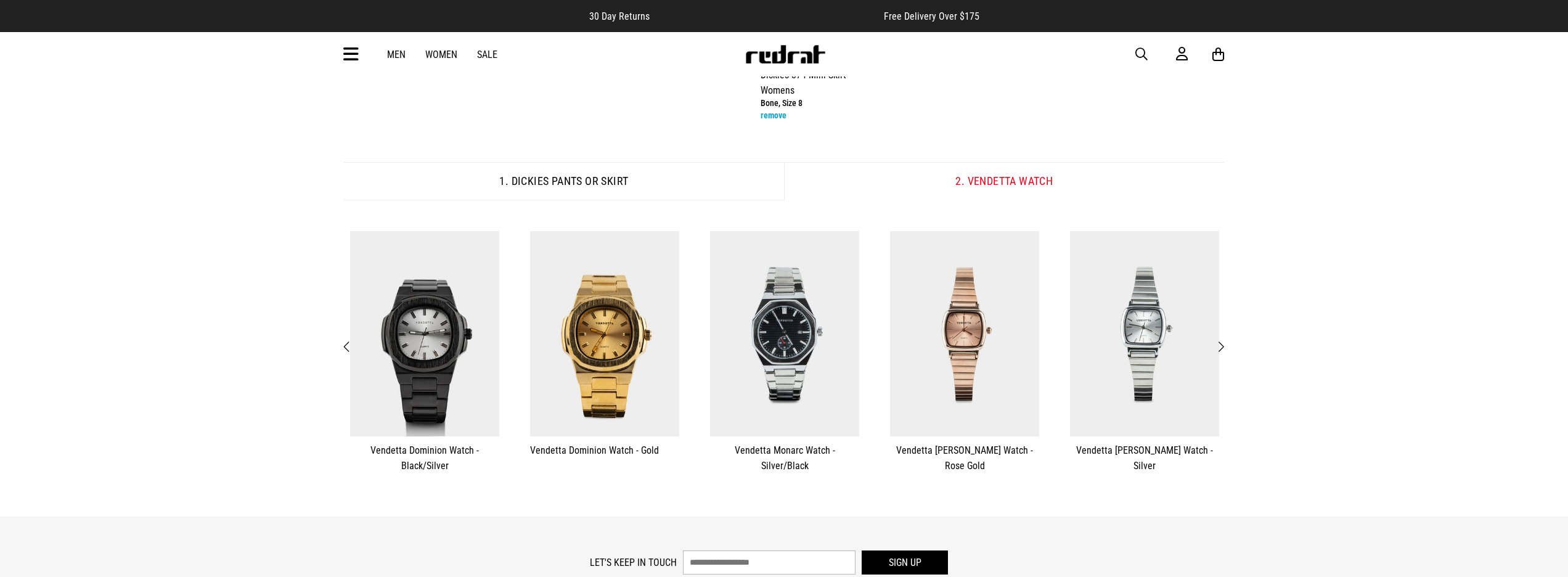
click at [341, 345] on button "Previous" at bounding box center [348, 347] width 15 height 16
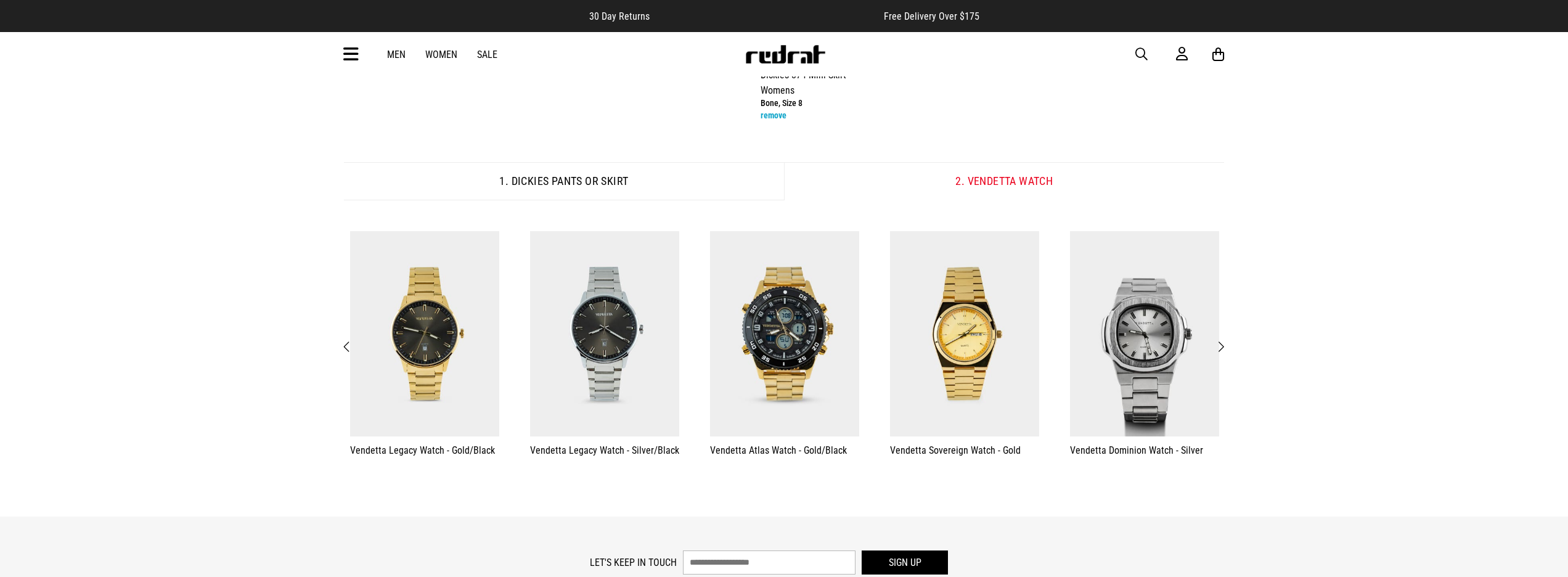
click at [341, 345] on button "Previous" at bounding box center [348, 347] width 15 height 16
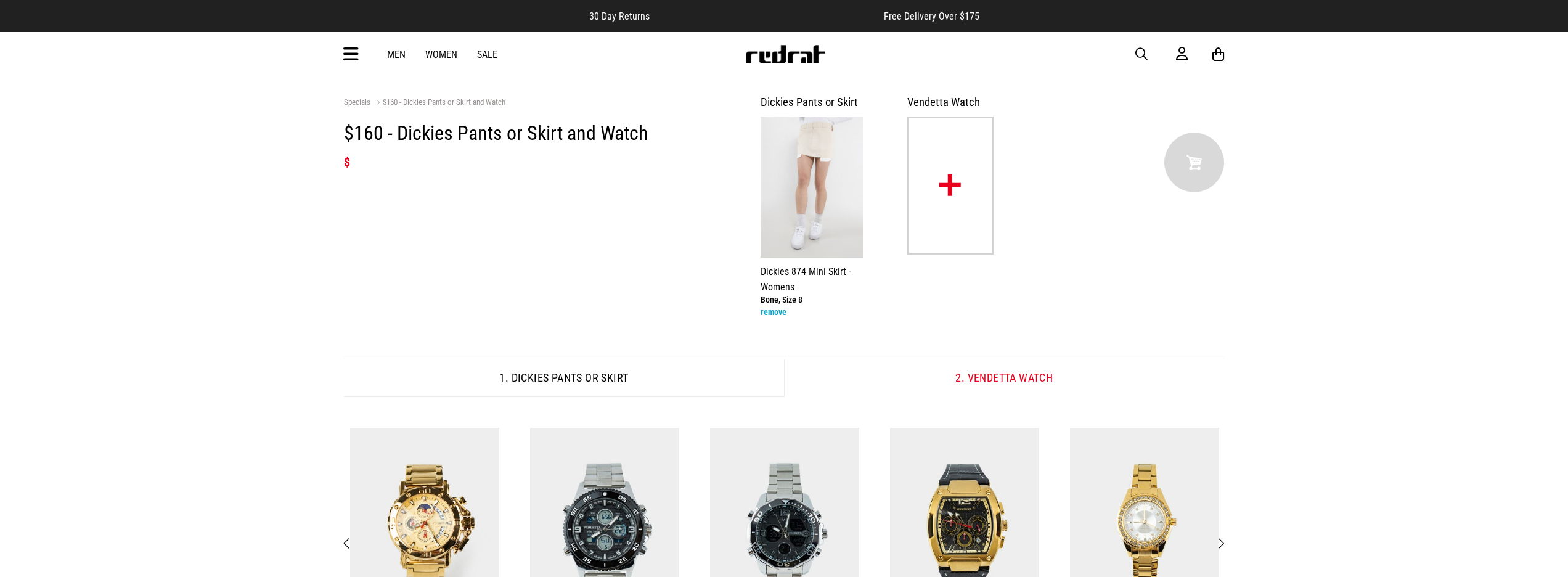
scroll to position [0, 0]
click at [785, 66] on div "Men Women Sale Sign in New Back Footwear Back Mens Back Womens Back Youth & Kid…" at bounding box center [784, 54] width 899 height 45
click at [782, 59] on img at bounding box center [785, 54] width 82 height 18
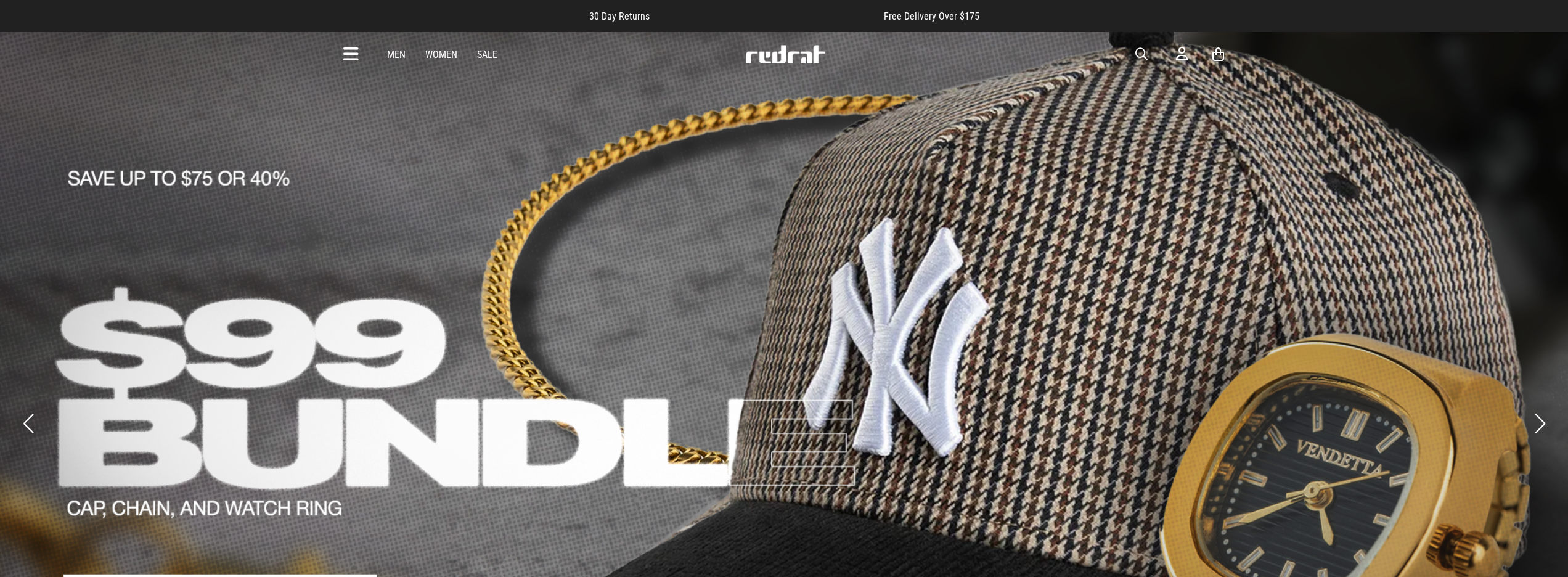
click at [782, 63] on img at bounding box center [785, 54] width 82 height 18
click at [779, 66] on link at bounding box center [785, 60] width 82 height 12
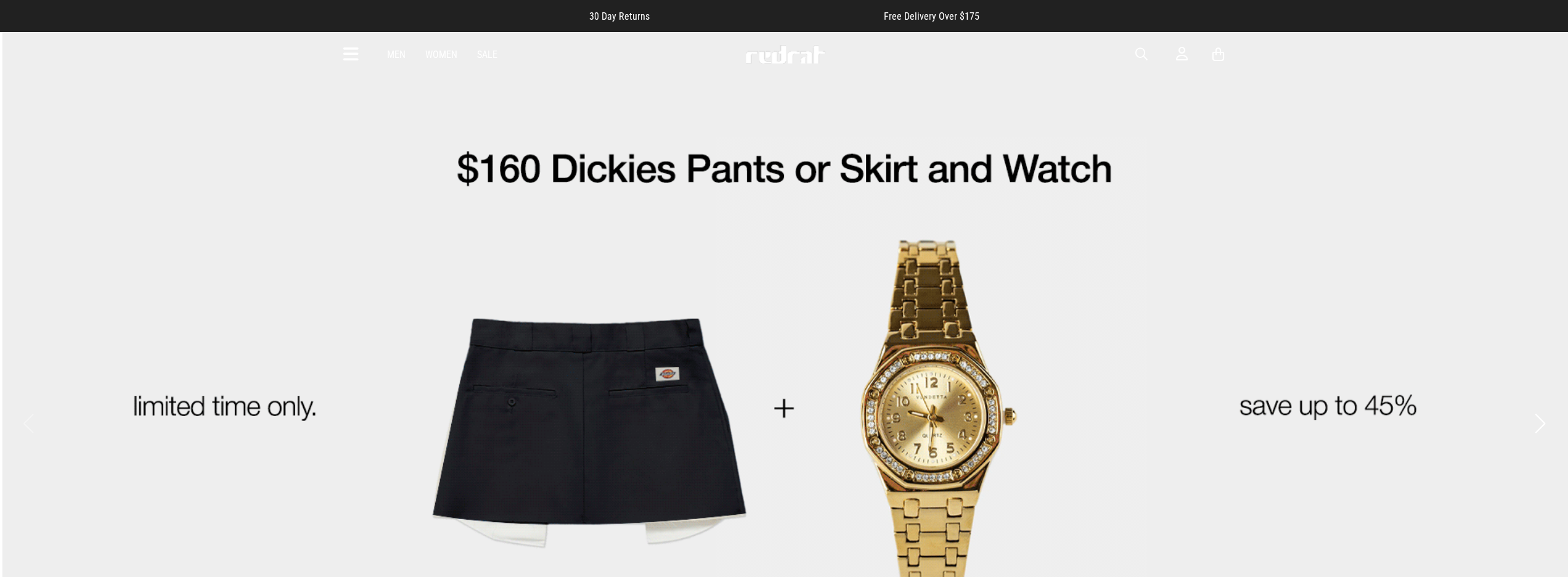
click at [778, 50] on img at bounding box center [785, 54] width 82 height 18
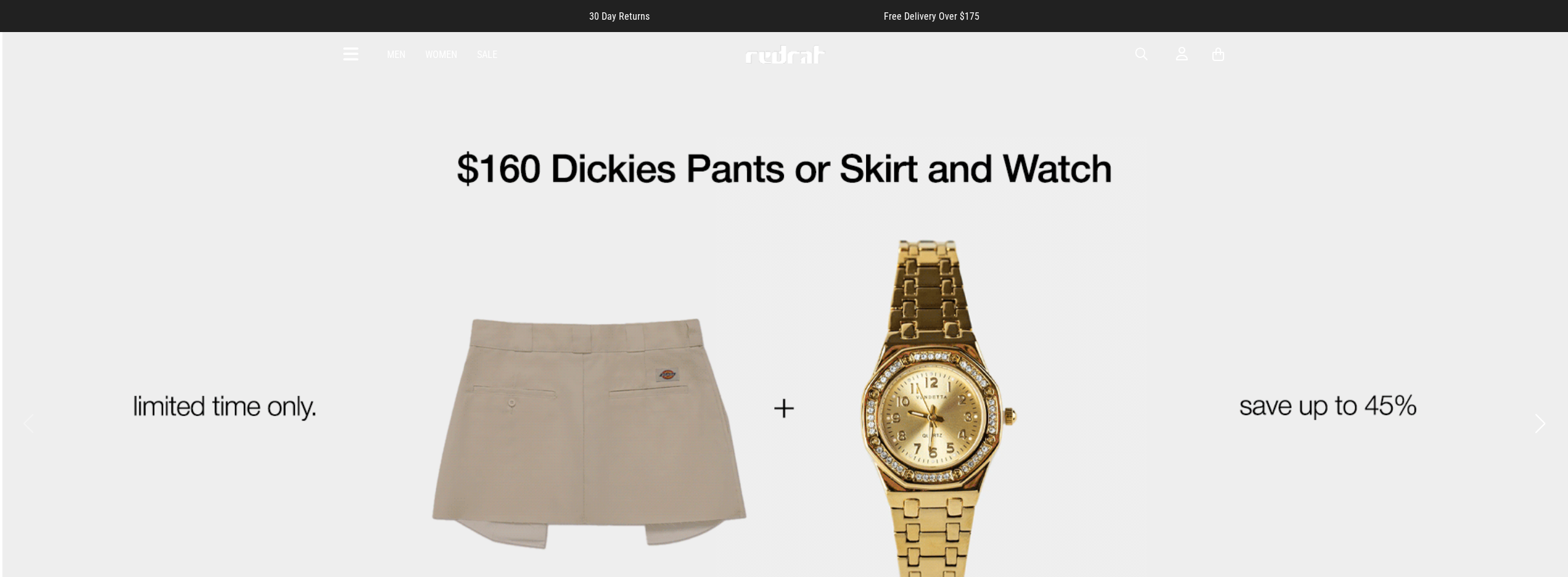
click at [389, 54] on link "Men" at bounding box center [396, 54] width 18 height 12
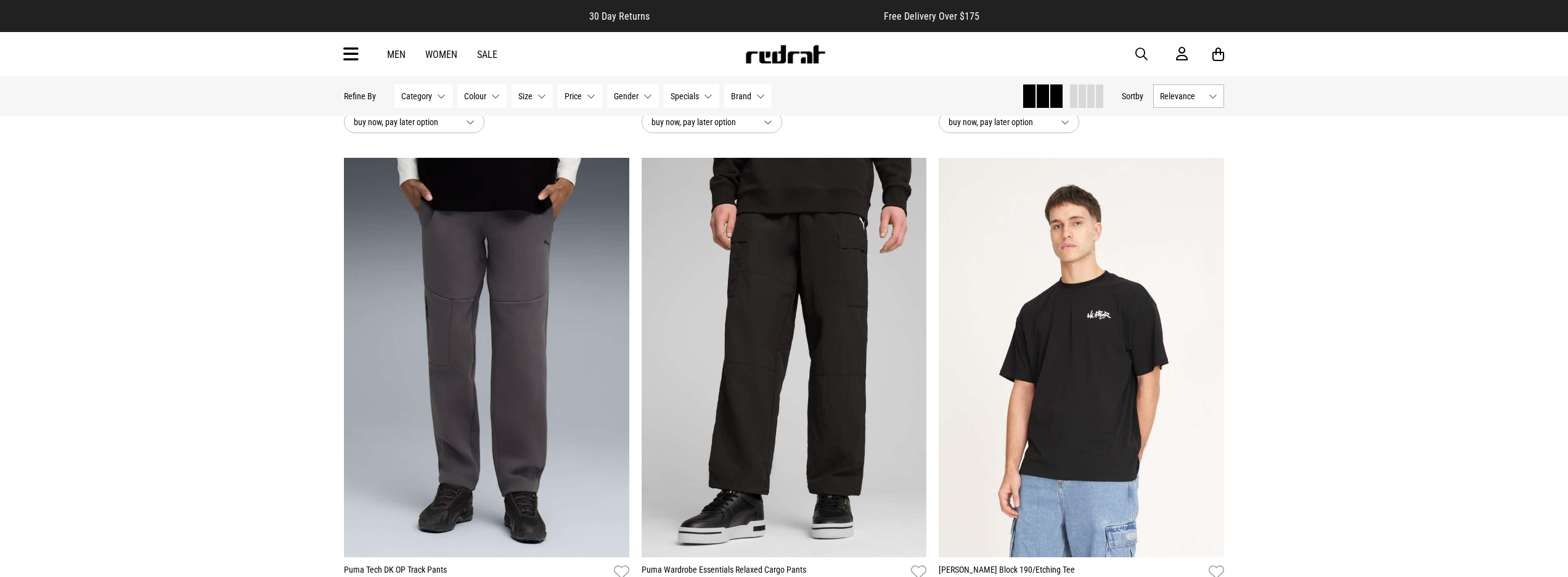
scroll to position [2751, 0]
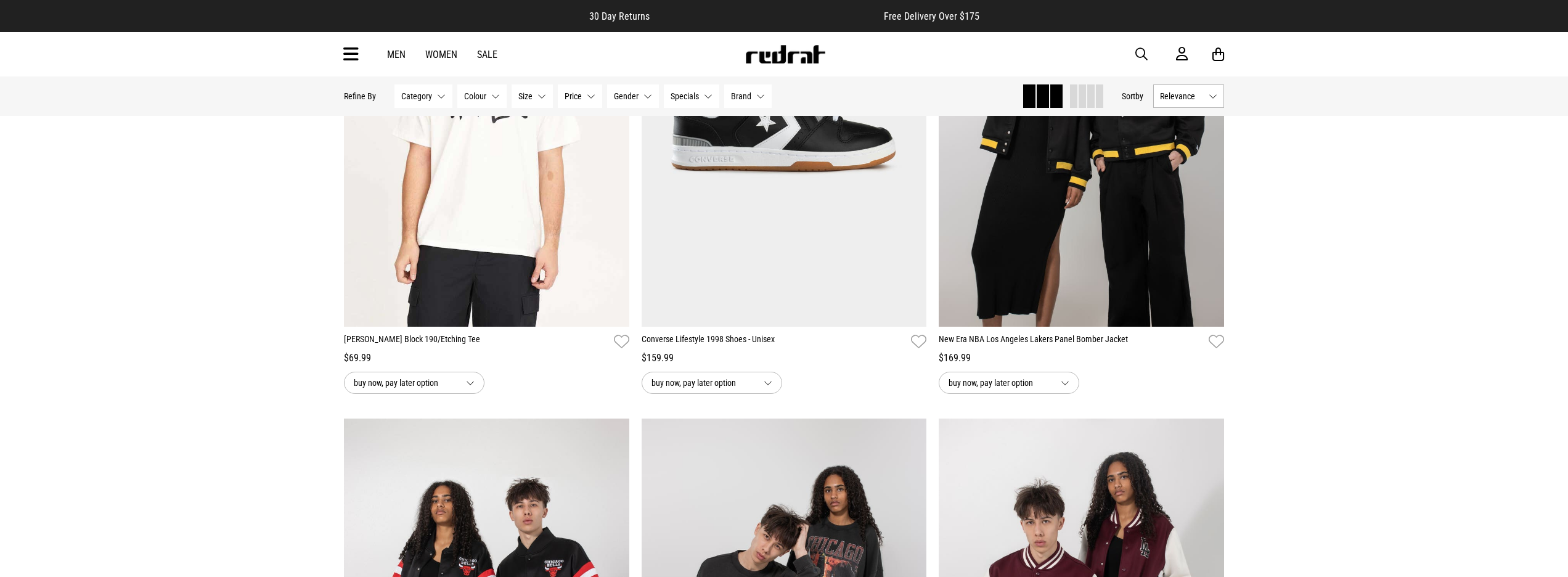
click at [786, 52] on img at bounding box center [785, 54] width 82 height 18
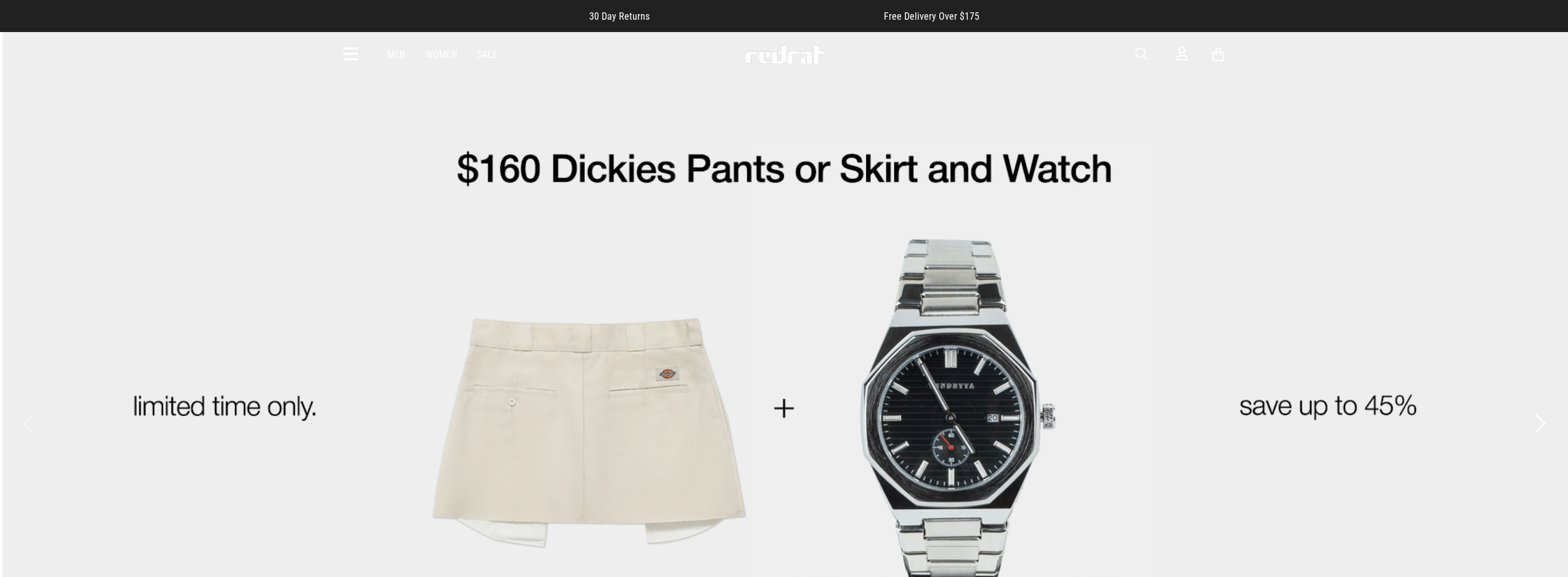
click at [387, 53] on div "Men Women Sale" at bounding box center [442, 54] width 130 height 12
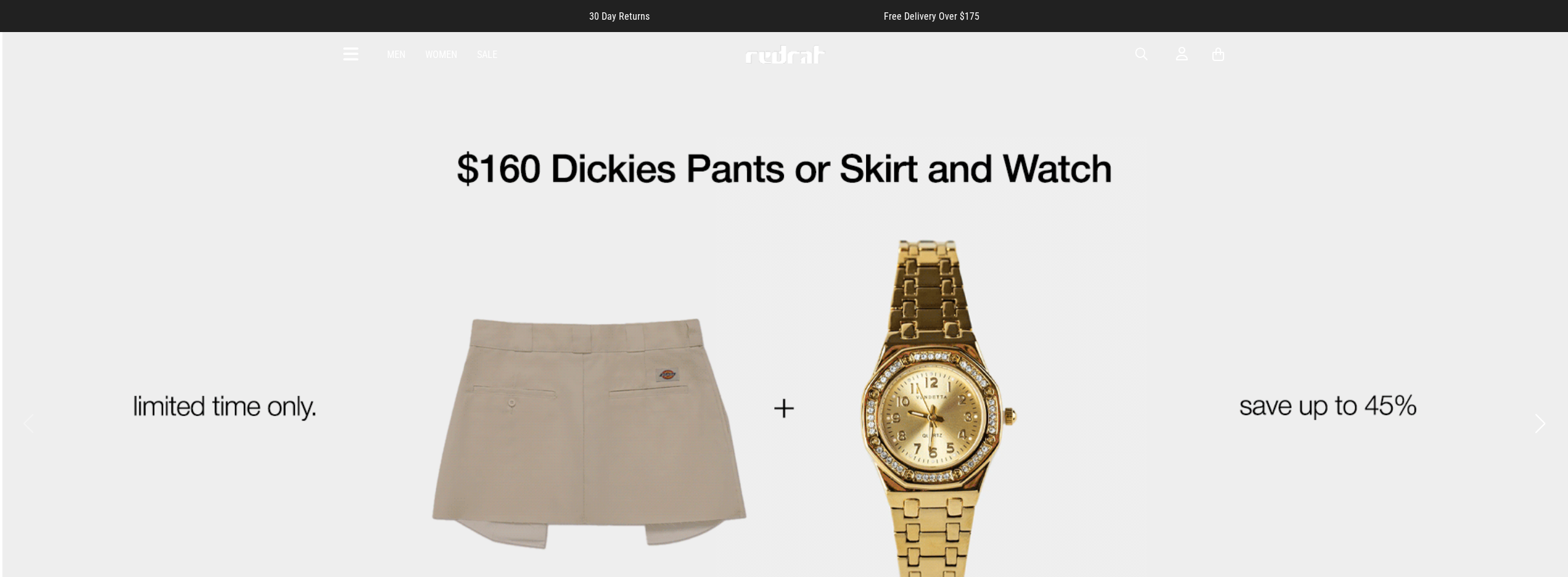
click at [394, 57] on link "Men" at bounding box center [396, 54] width 18 height 12
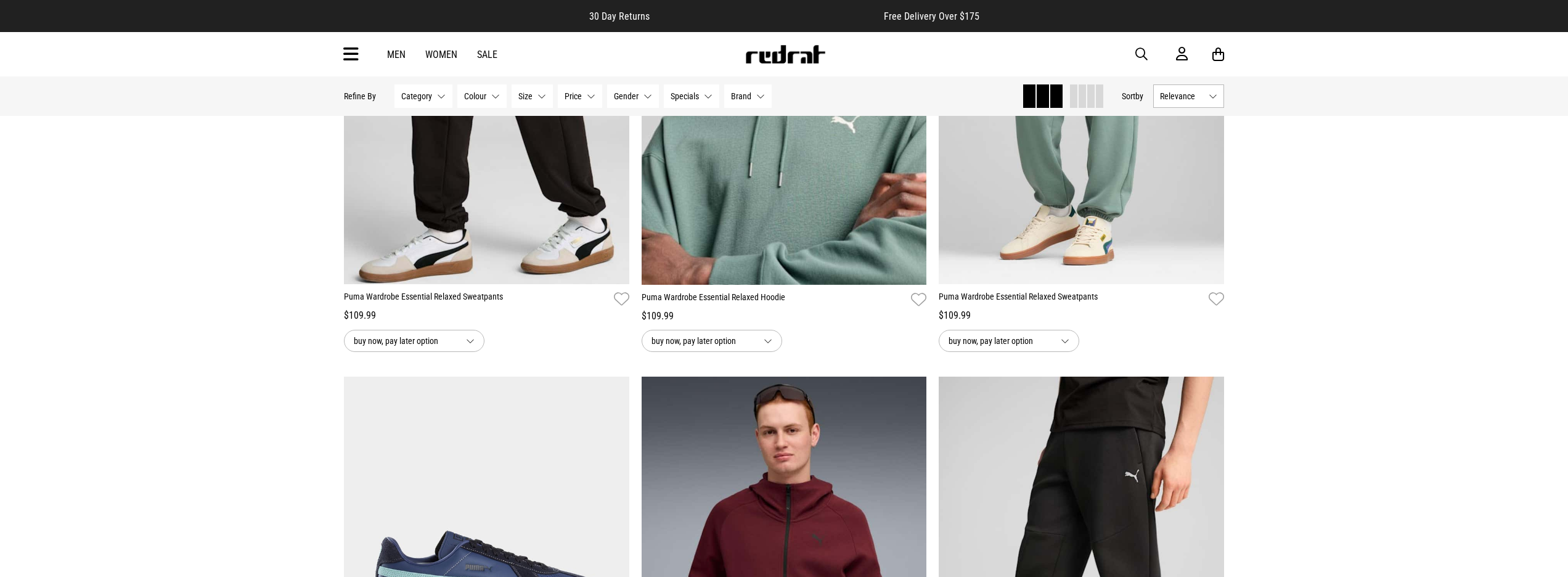
scroll to position [1153, 0]
